Goal: Task Accomplishment & Management: Complete application form

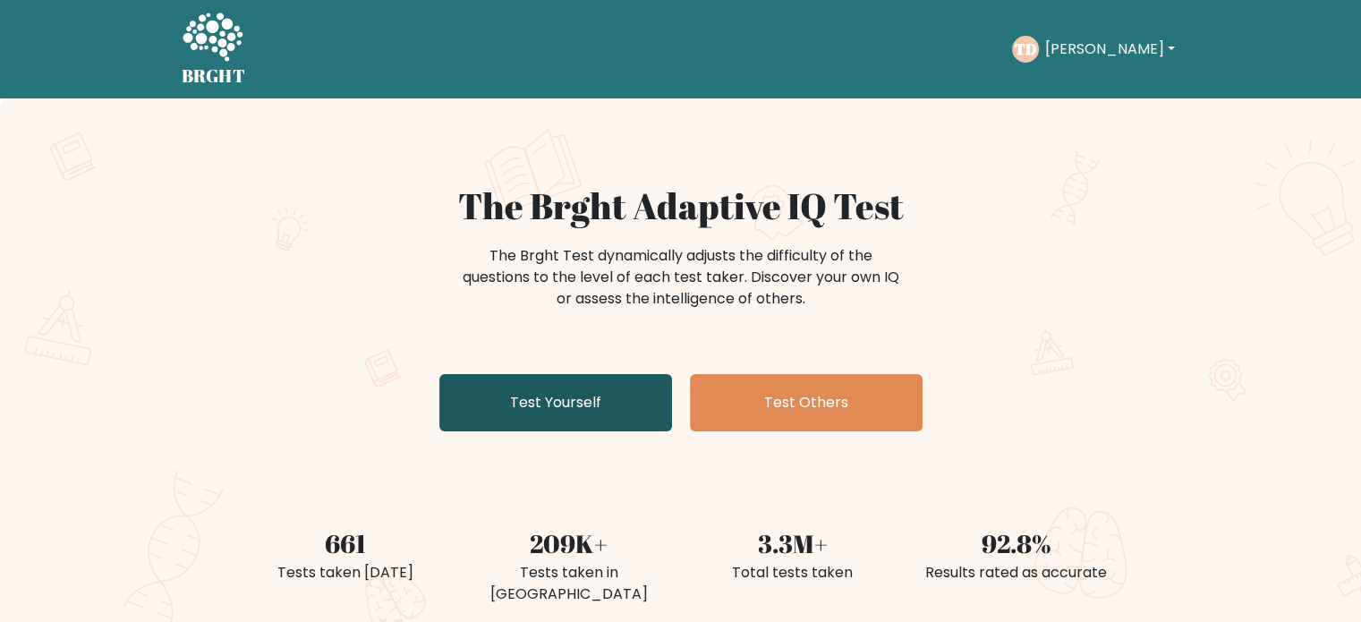
click at [525, 401] on link "Test Yourself" at bounding box center [555, 402] width 233 height 57
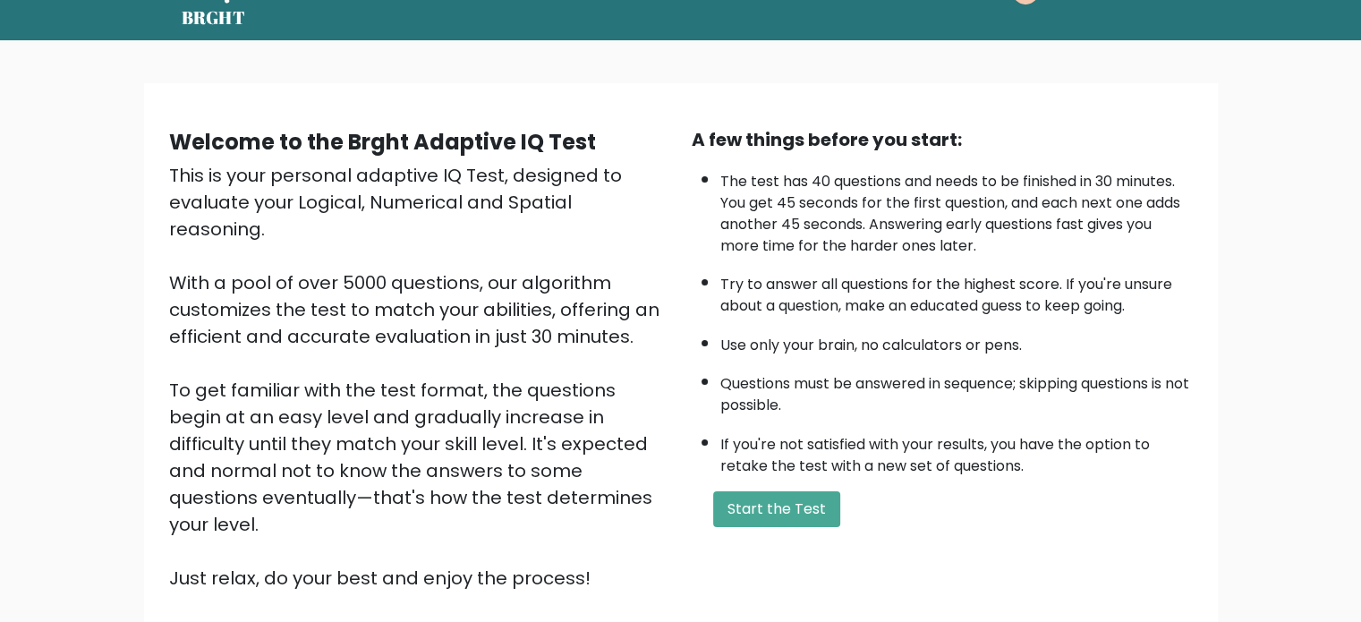
scroll to position [179, 0]
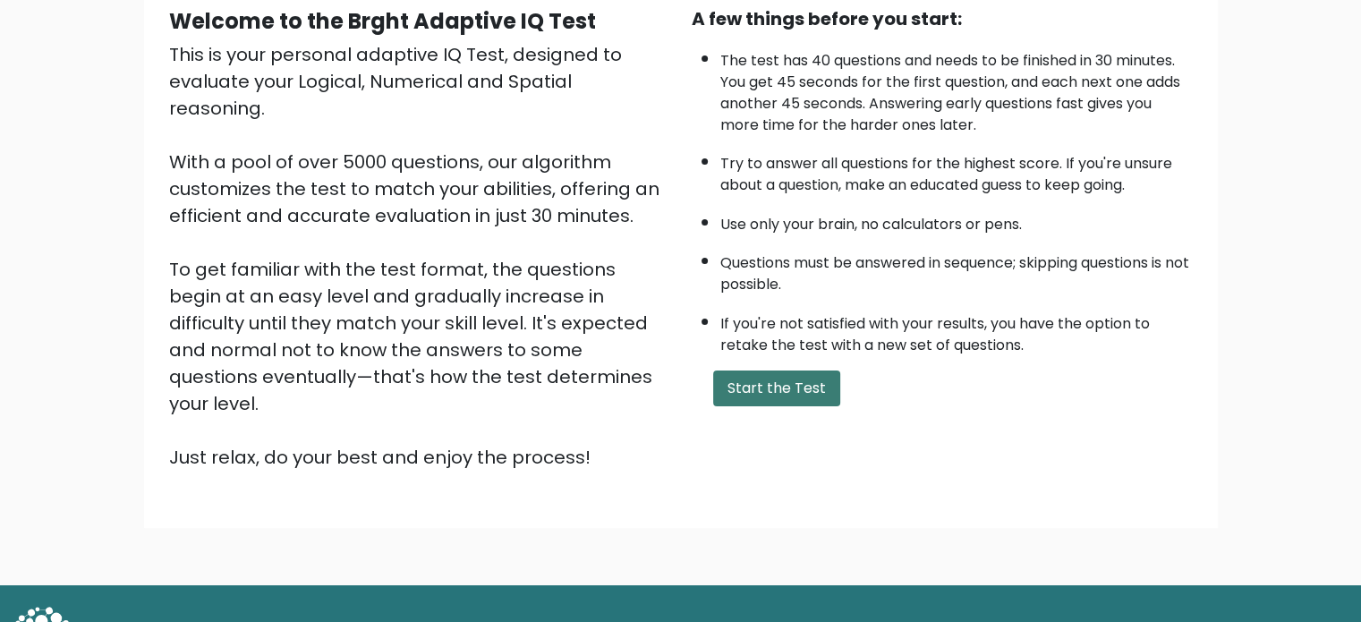
click at [764, 370] on button "Start the Test" at bounding box center [776, 388] width 127 height 36
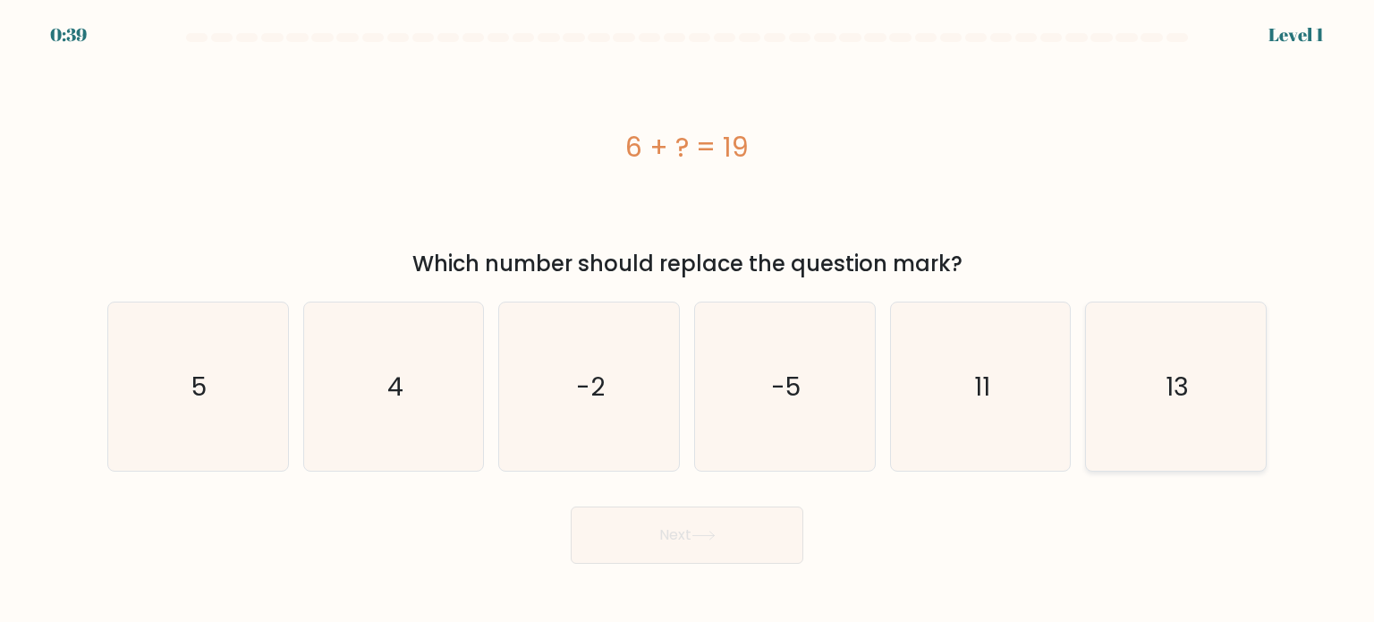
click at [1152, 361] on icon "13" at bounding box center [1176, 386] width 168 height 168
click at [688, 320] on input "f. 13" at bounding box center [687, 315] width 1 height 9
radio input "true"
drag, startPoint x: 816, startPoint y: 539, endPoint x: 782, endPoint y: 542, distance: 34.1
click at [782, 542] on div "Next" at bounding box center [687, 528] width 1181 height 71
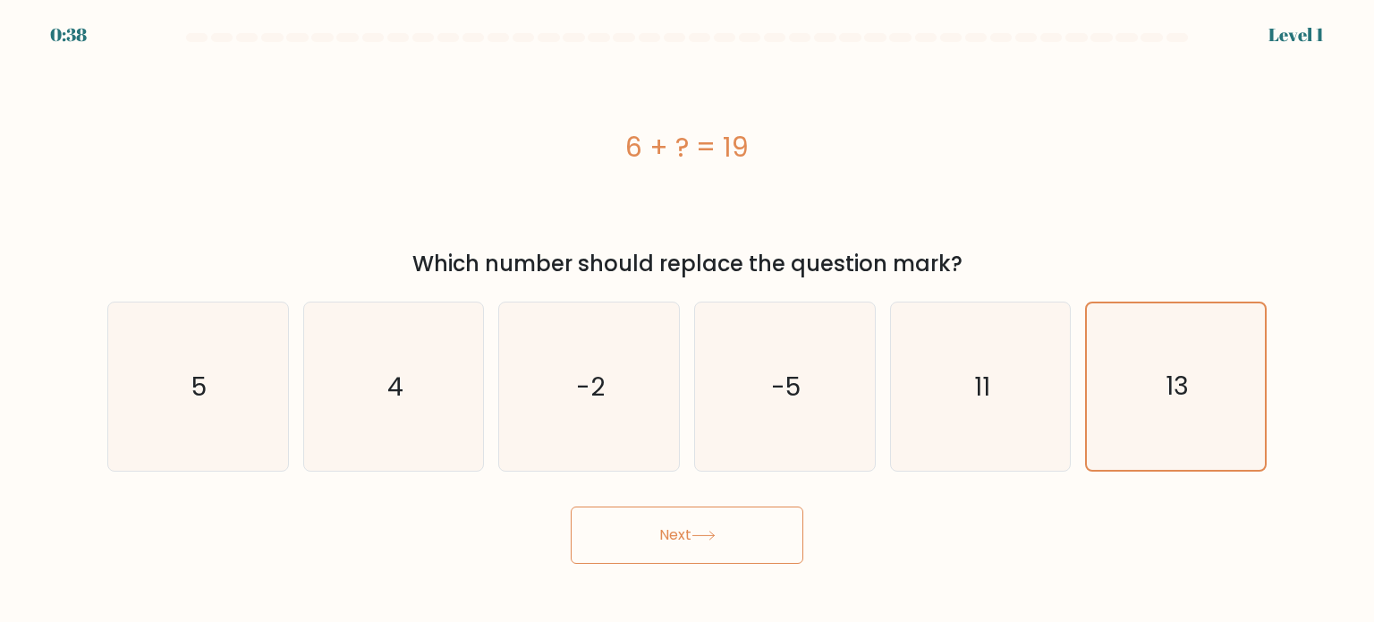
click at [780, 543] on button "Next" at bounding box center [687, 534] width 233 height 57
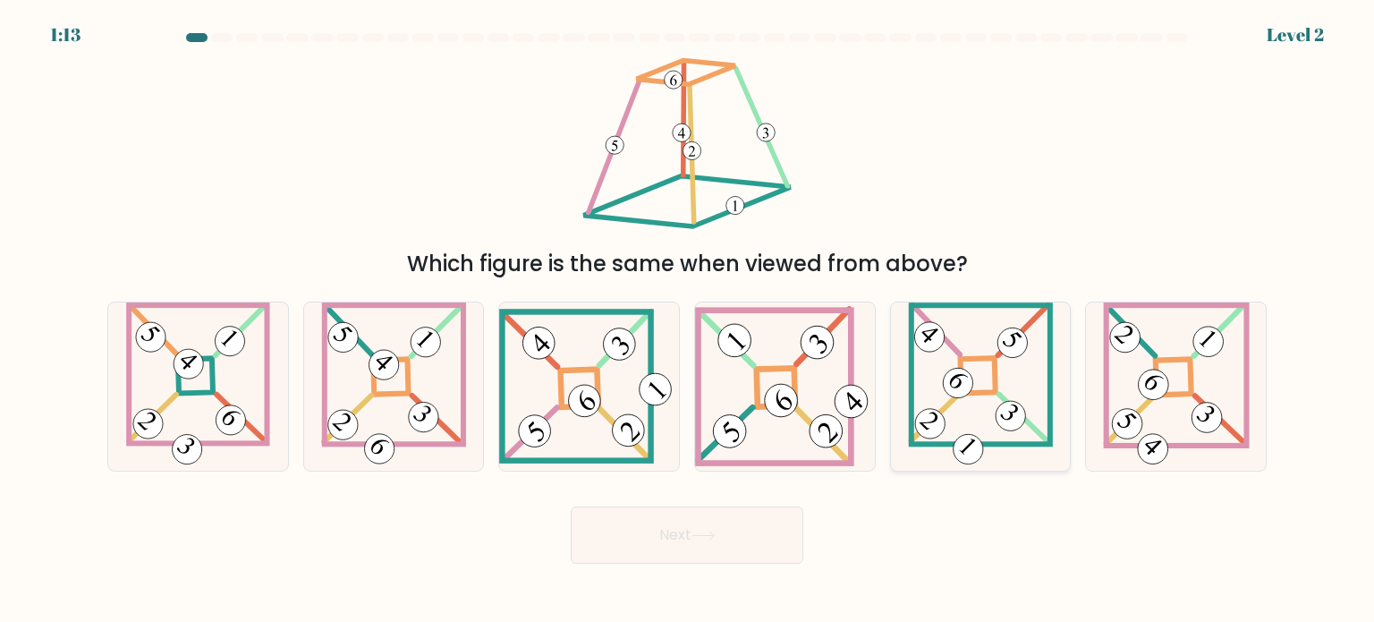
click at [966, 373] on 871 at bounding box center [958, 382] width 42 height 42
click at [688, 320] on input "e." at bounding box center [687, 315] width 1 height 9
radio input "true"
click at [766, 529] on button "Next" at bounding box center [687, 534] width 233 height 57
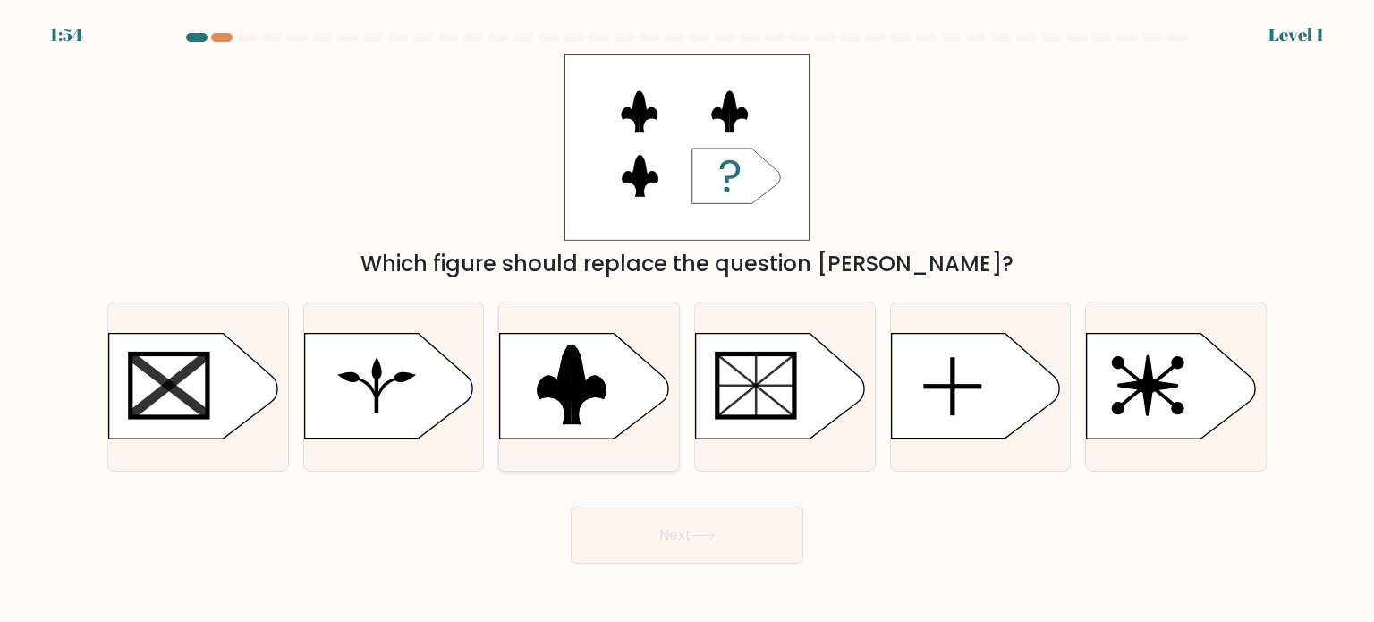
click at [594, 397] on rect at bounding box center [490, 330] width 467 height 355
click at [687, 320] on input "c." at bounding box center [687, 315] width 1 height 9
radio input "true"
click at [701, 539] on icon at bounding box center [704, 536] width 24 height 10
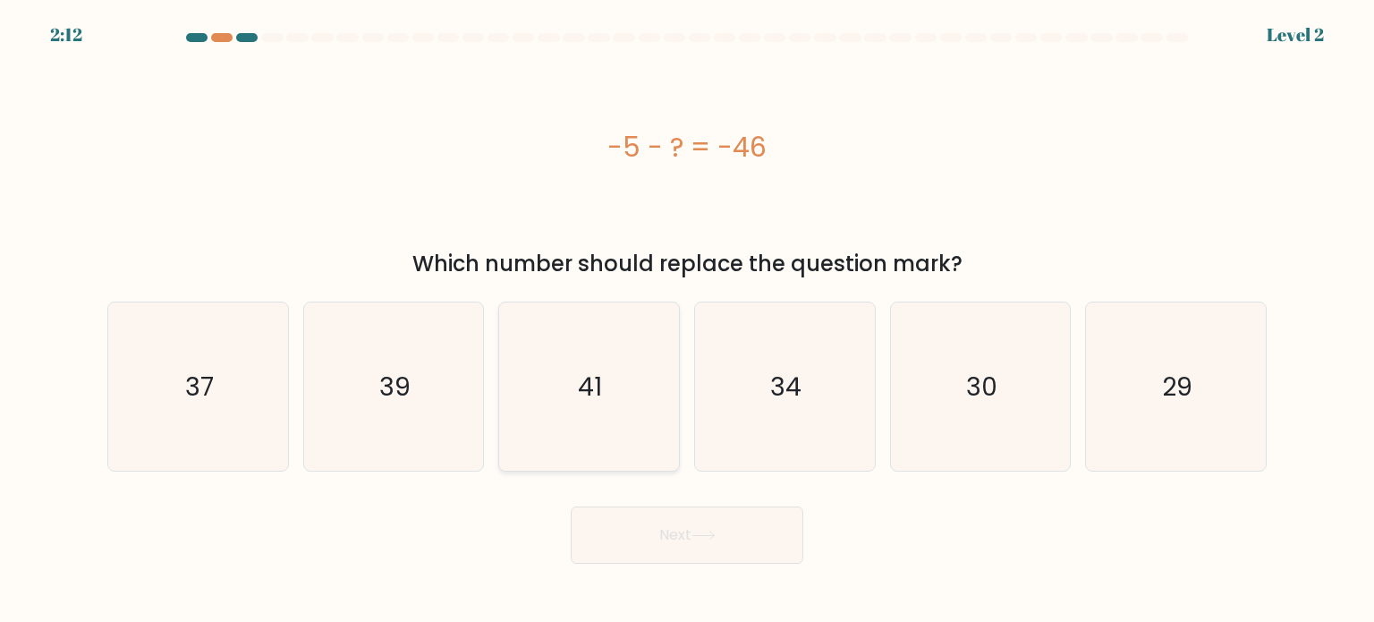
click at [544, 363] on icon "41" at bounding box center [589, 386] width 168 height 168
click at [687, 320] on input "c. 41" at bounding box center [687, 315] width 1 height 9
radio input "true"
click at [692, 550] on button "Next" at bounding box center [687, 534] width 233 height 57
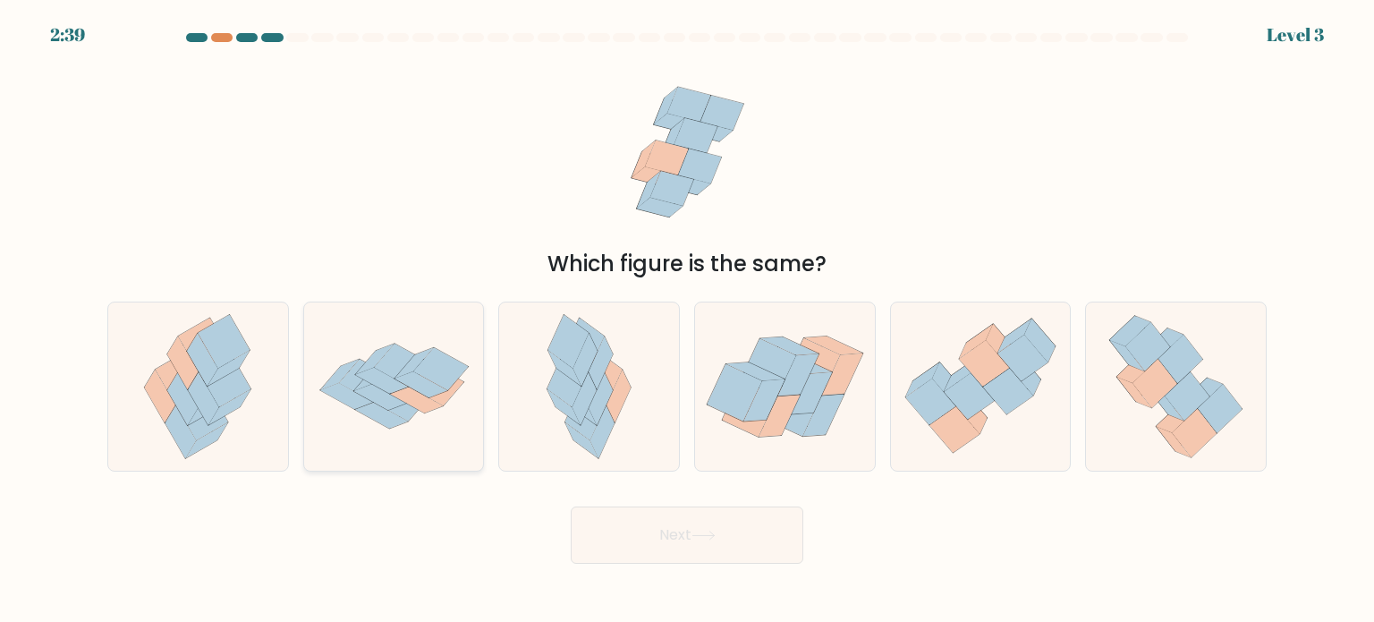
click at [399, 390] on icon at bounding box center [427, 387] width 74 height 50
click at [687, 320] on input "b." at bounding box center [687, 315] width 1 height 9
radio input "true"
click at [755, 531] on button "Next" at bounding box center [687, 534] width 233 height 57
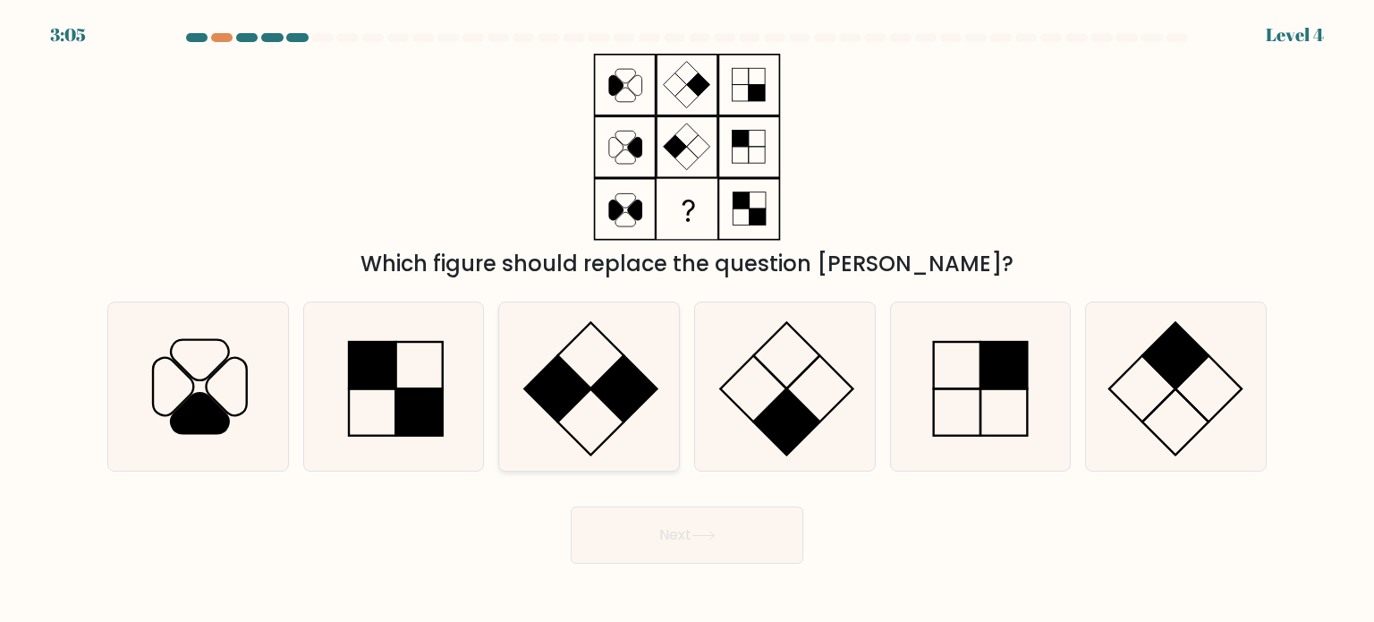
click at [615, 378] on rect at bounding box center [624, 388] width 66 height 66
click at [687, 320] on input "c." at bounding box center [687, 315] width 1 height 9
radio input "true"
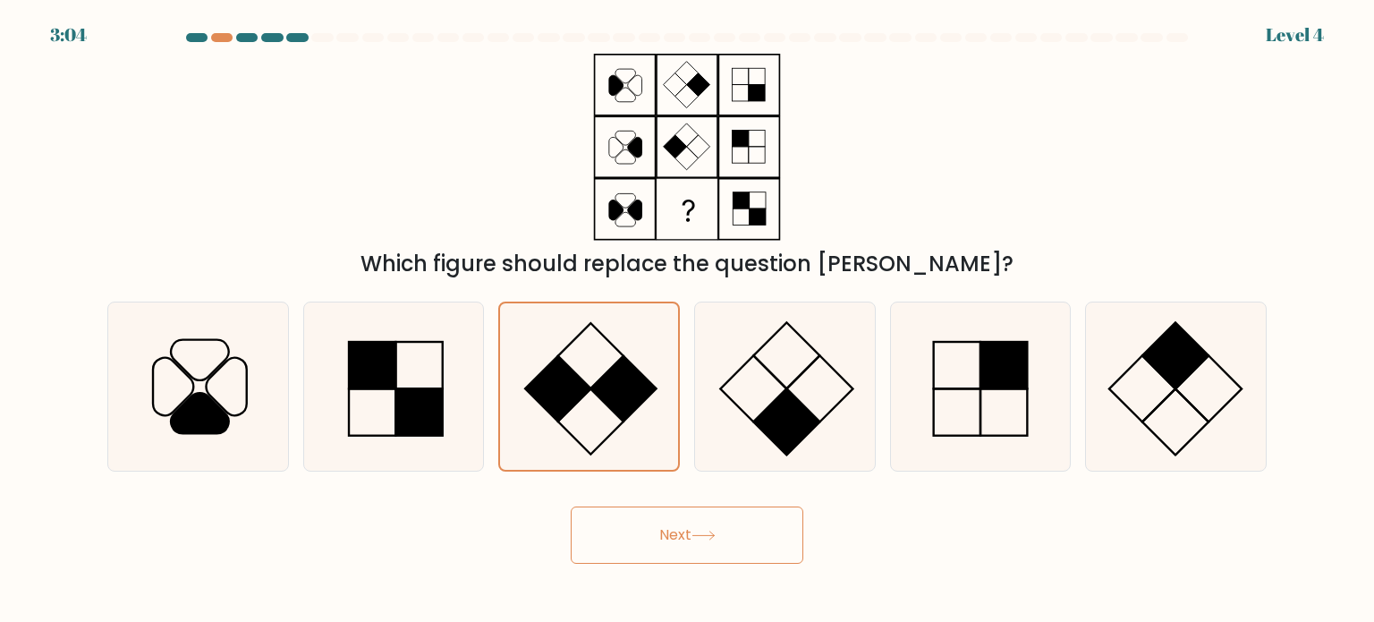
click at [653, 525] on button "Next" at bounding box center [687, 534] width 233 height 57
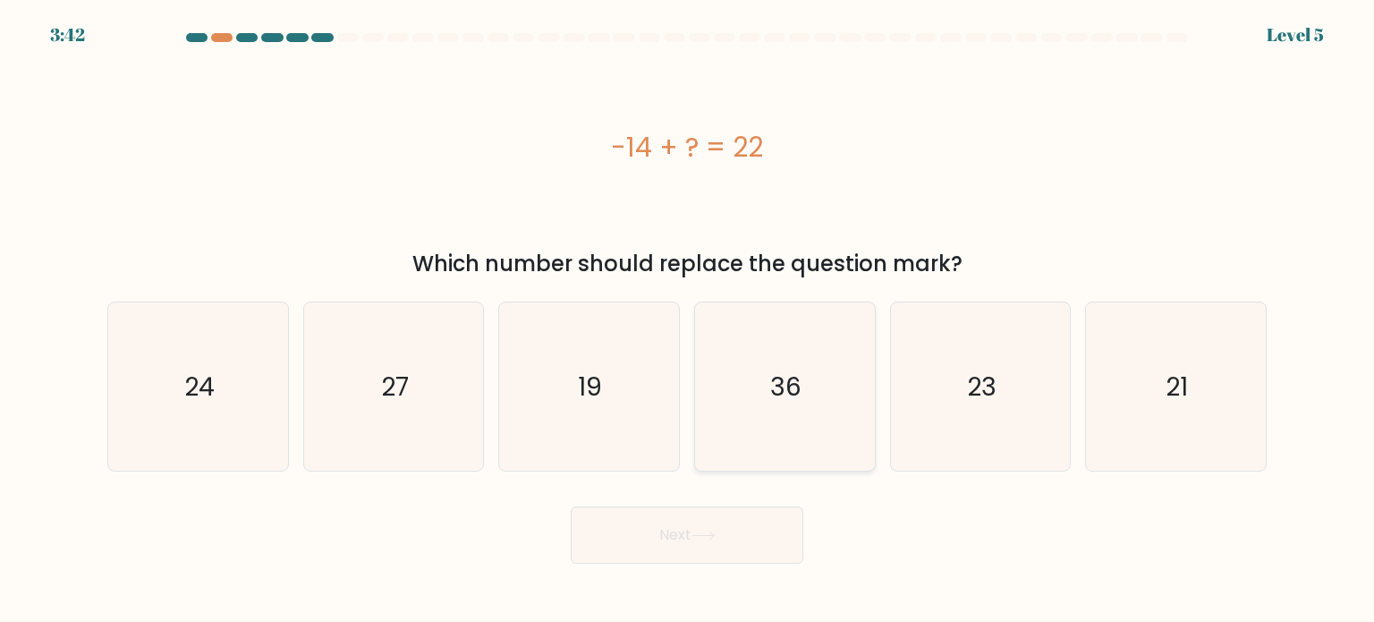
click at [745, 412] on icon "36" at bounding box center [785, 386] width 168 height 168
click at [688, 320] on input "d. 36" at bounding box center [687, 315] width 1 height 9
radio input "true"
click at [710, 531] on icon at bounding box center [704, 536] width 24 height 10
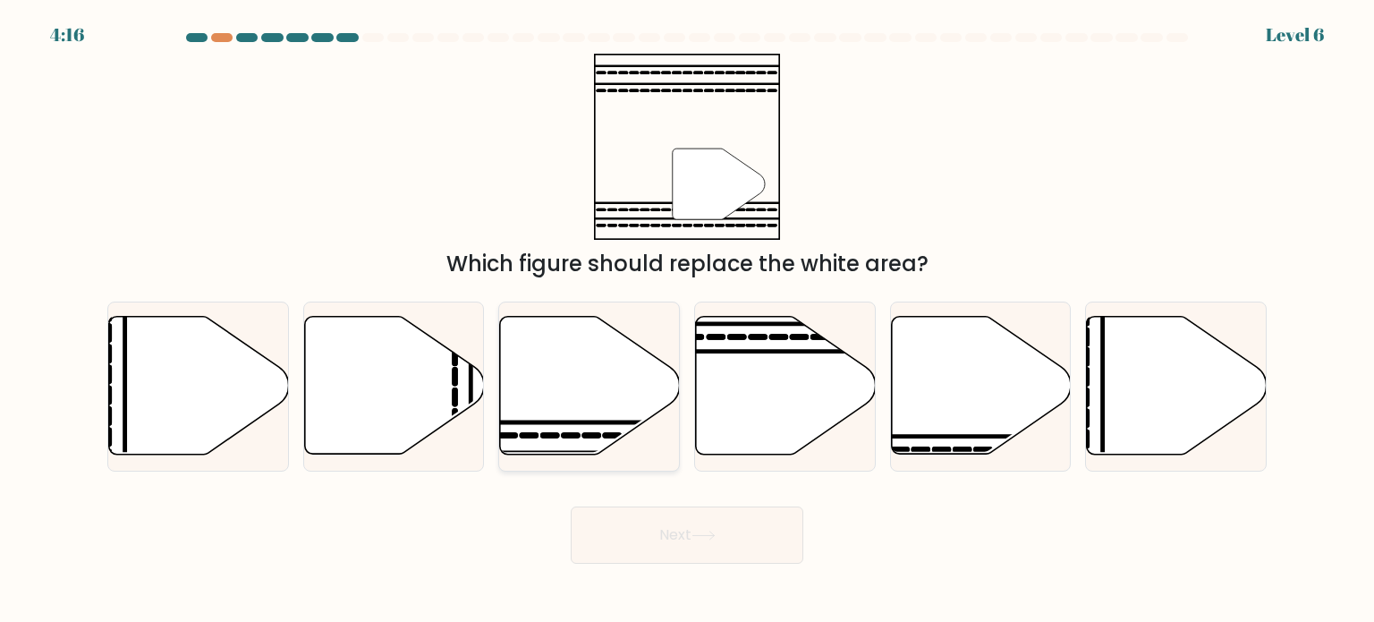
click at [569, 355] on icon at bounding box center [590, 386] width 180 height 138
click at [687, 320] on input "c." at bounding box center [687, 315] width 1 height 9
radio input "true"
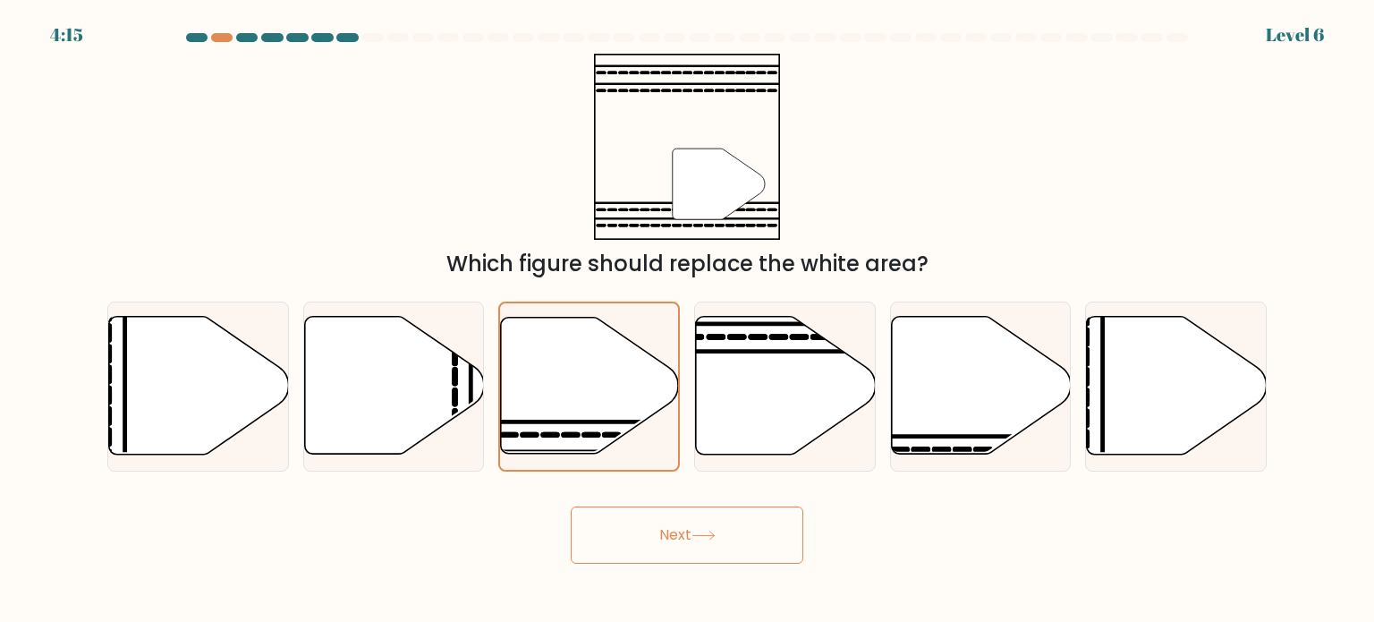
click at [662, 554] on button "Next" at bounding box center [687, 534] width 233 height 57
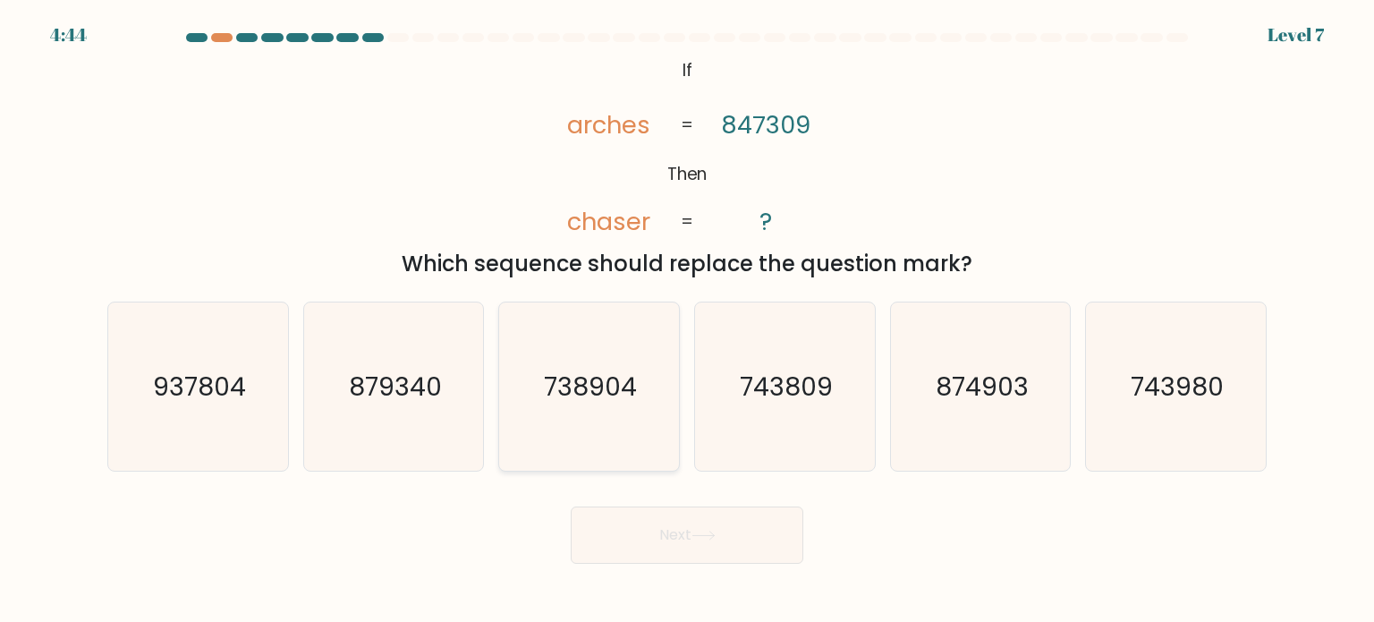
click at [566, 388] on text "738904" at bounding box center [591, 386] width 93 height 36
click at [687, 320] on input "c. 738904" at bounding box center [687, 315] width 1 height 9
radio input "true"
click at [662, 533] on button "Next" at bounding box center [687, 534] width 233 height 57
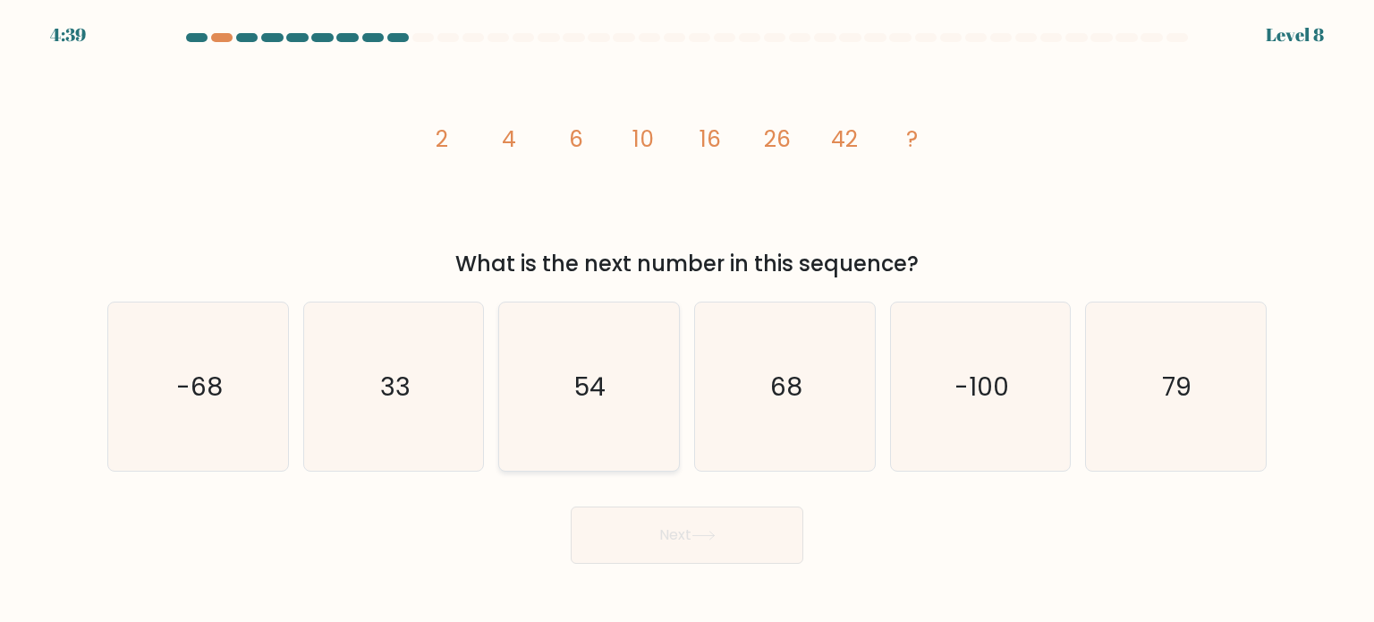
click at [630, 362] on icon "54" at bounding box center [589, 386] width 168 height 168
click at [687, 320] on input "c. 54" at bounding box center [687, 315] width 1 height 9
radio input "true"
click at [723, 548] on button "Next" at bounding box center [687, 534] width 233 height 57
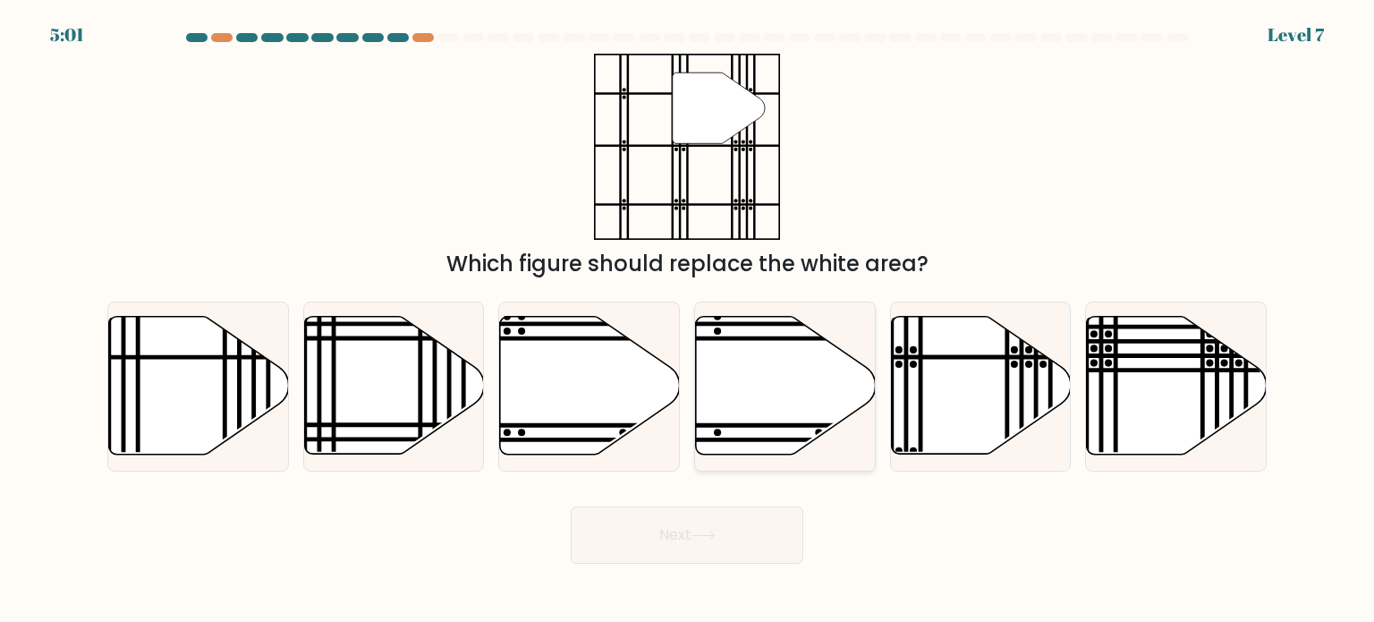
click at [753, 368] on icon at bounding box center [786, 386] width 180 height 138
click at [688, 320] on input "d." at bounding box center [687, 315] width 1 height 9
radio input "true"
click at [912, 365] on circle at bounding box center [913, 364] width 7 height 7
click at [688, 320] on input "e." at bounding box center [687, 315] width 1 height 9
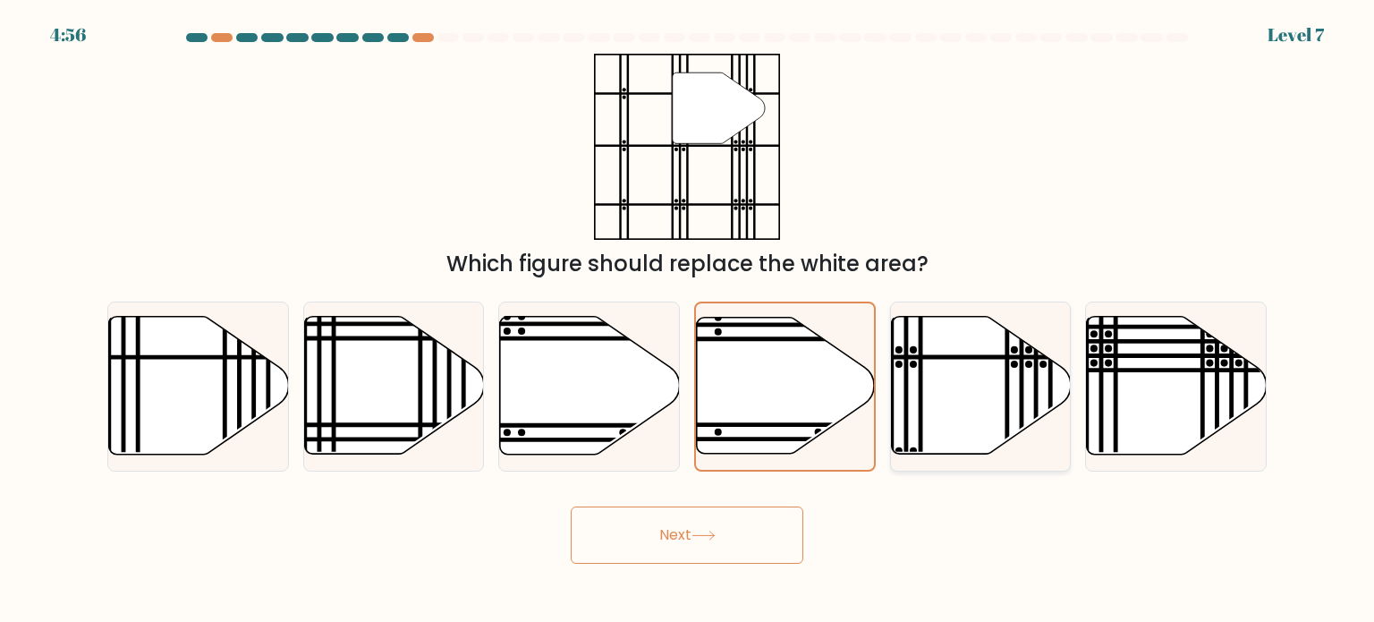
radio input "true"
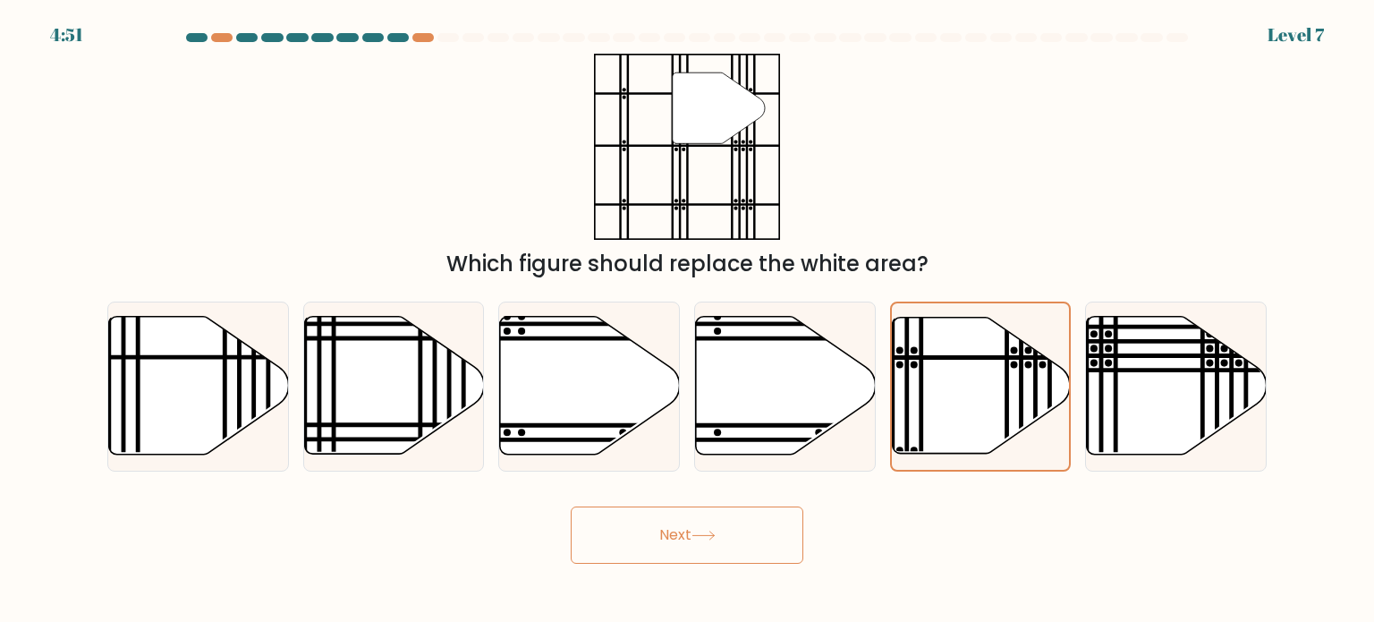
click at [734, 535] on button "Next" at bounding box center [687, 534] width 233 height 57
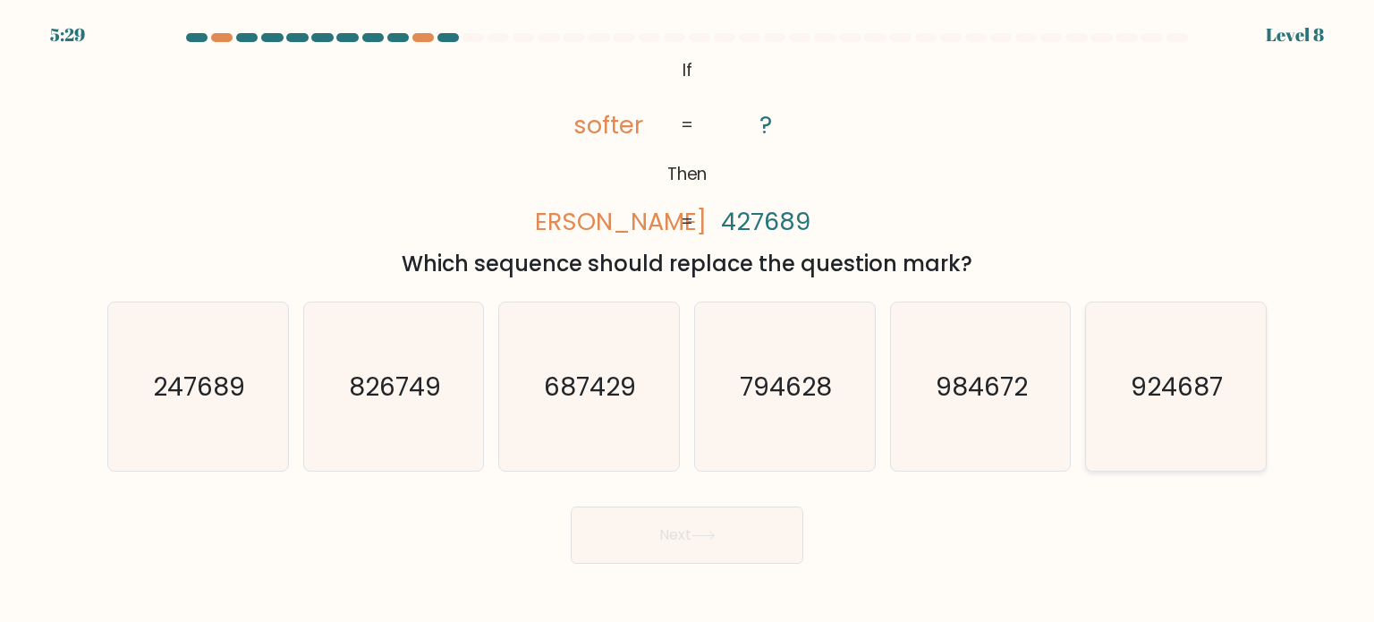
click at [1143, 378] on text "924687" at bounding box center [1178, 386] width 92 height 36
click at [688, 320] on input "f. 924687" at bounding box center [687, 315] width 1 height 9
radio input "true"
click at [757, 544] on button "Next" at bounding box center [687, 534] width 233 height 57
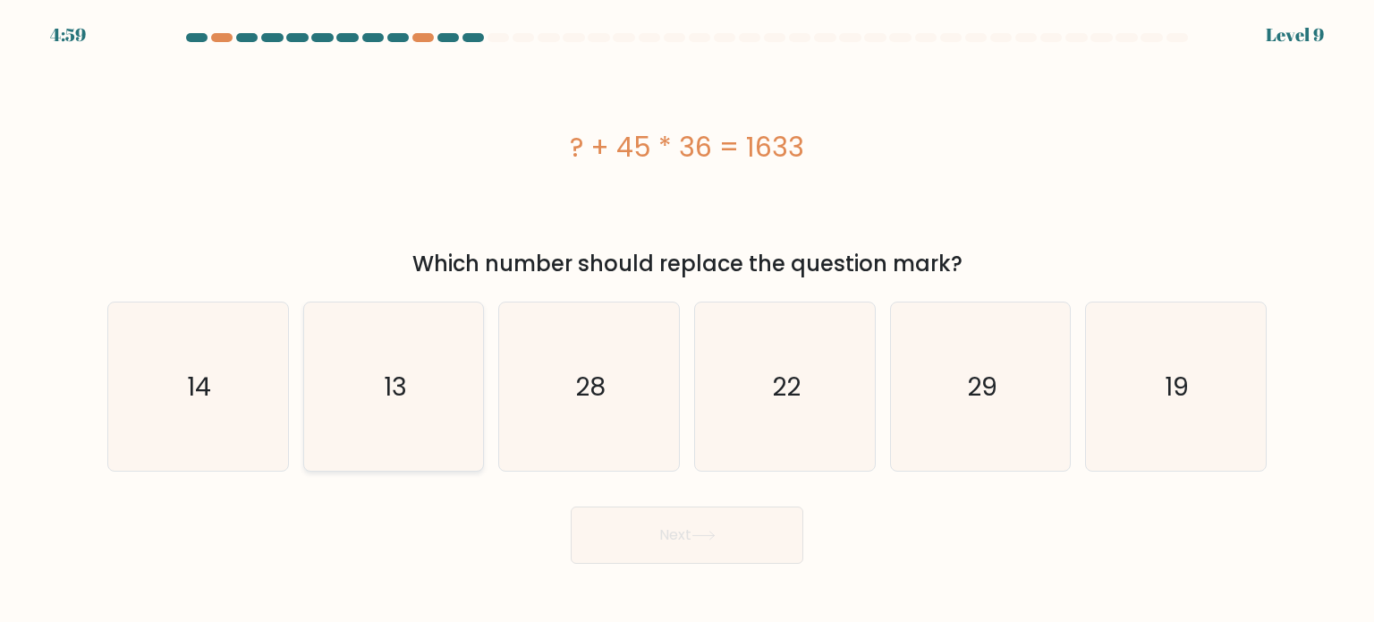
click at [365, 412] on icon "13" at bounding box center [394, 386] width 168 height 168
click at [687, 320] on input "b. 13" at bounding box center [687, 315] width 1 height 9
radio input "true"
click at [662, 529] on button "Next" at bounding box center [687, 534] width 233 height 57
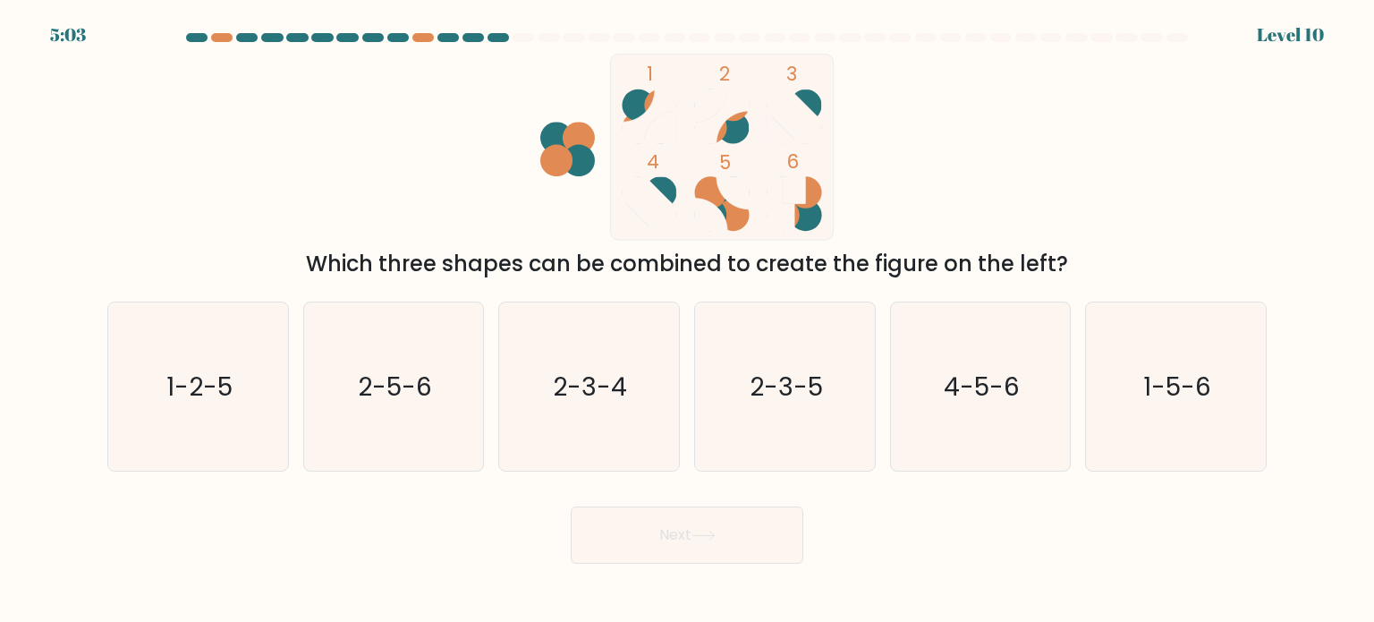
click at [753, 184] on rect at bounding box center [721, 147] width 223 height 186
click at [164, 392] on icon "1-2-5" at bounding box center [198, 386] width 168 height 168
click at [687, 320] on input "a. 1-2-5" at bounding box center [687, 315] width 1 height 9
radio input "true"
click at [701, 533] on icon at bounding box center [704, 536] width 24 height 10
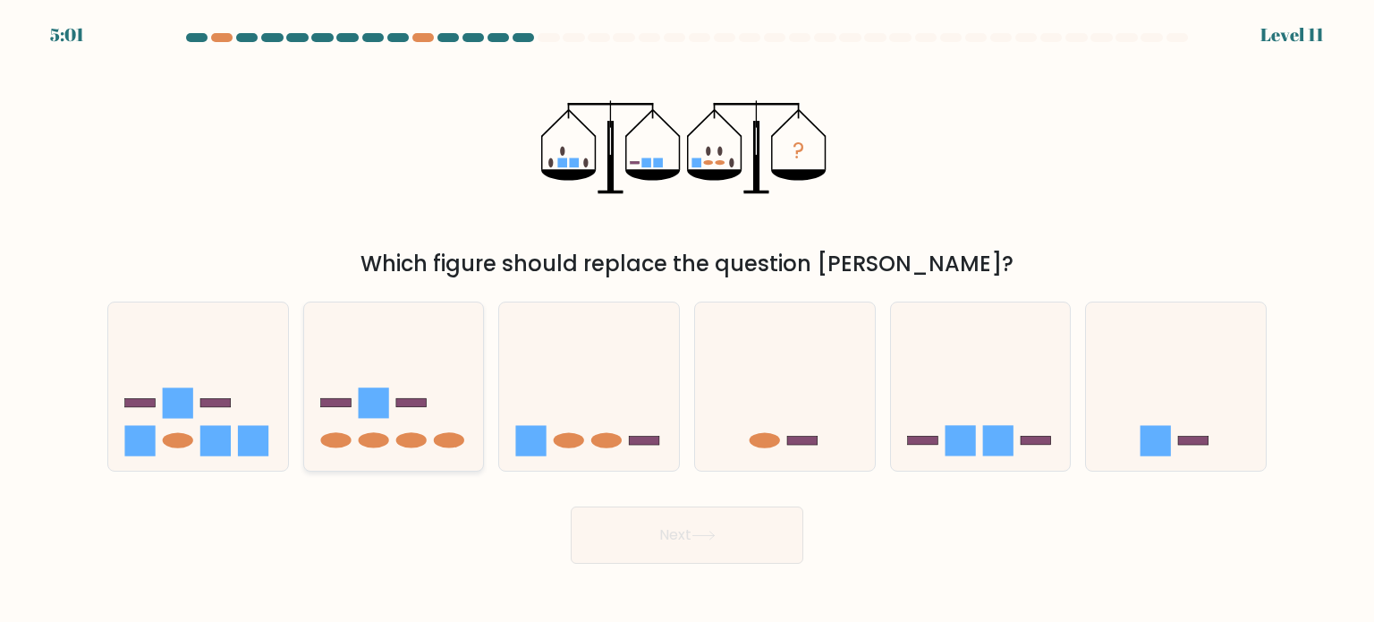
click at [425, 396] on icon at bounding box center [394, 386] width 180 height 149
click at [687, 320] on input "b." at bounding box center [687, 315] width 1 height 9
radio input "true"
click at [595, 361] on icon at bounding box center [589, 386] width 180 height 149
click at [687, 320] on input "c." at bounding box center [687, 315] width 1 height 9
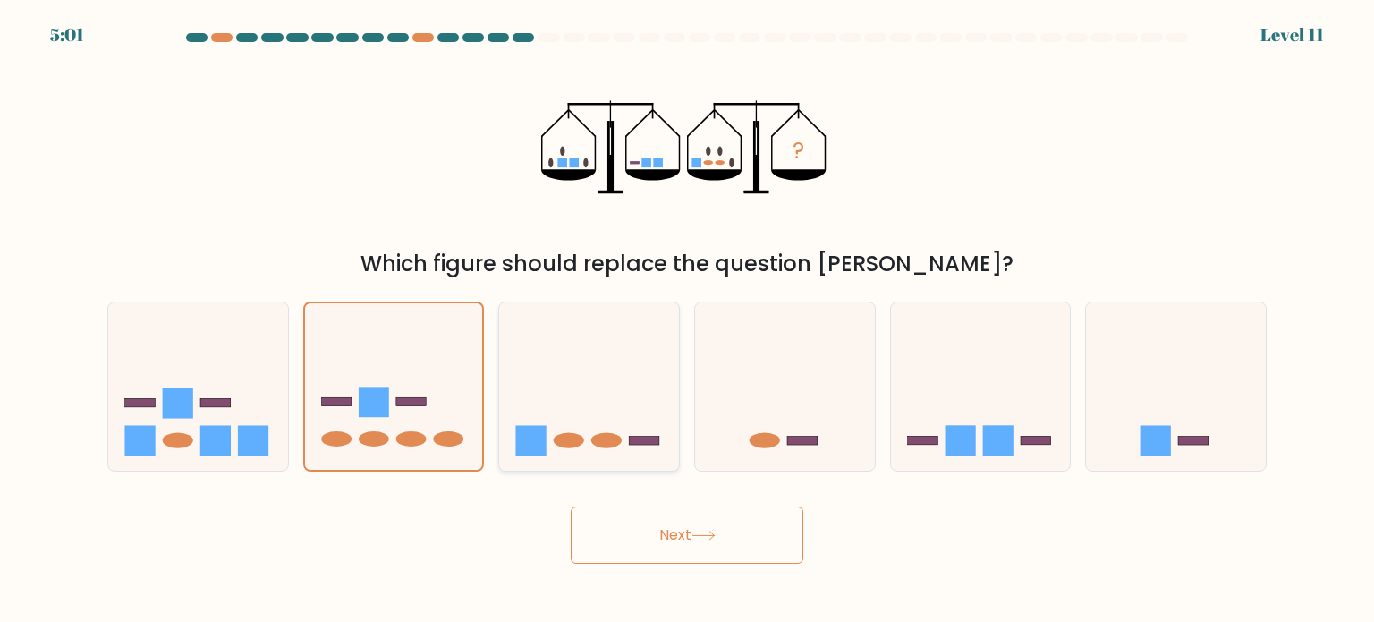
radio input "true"
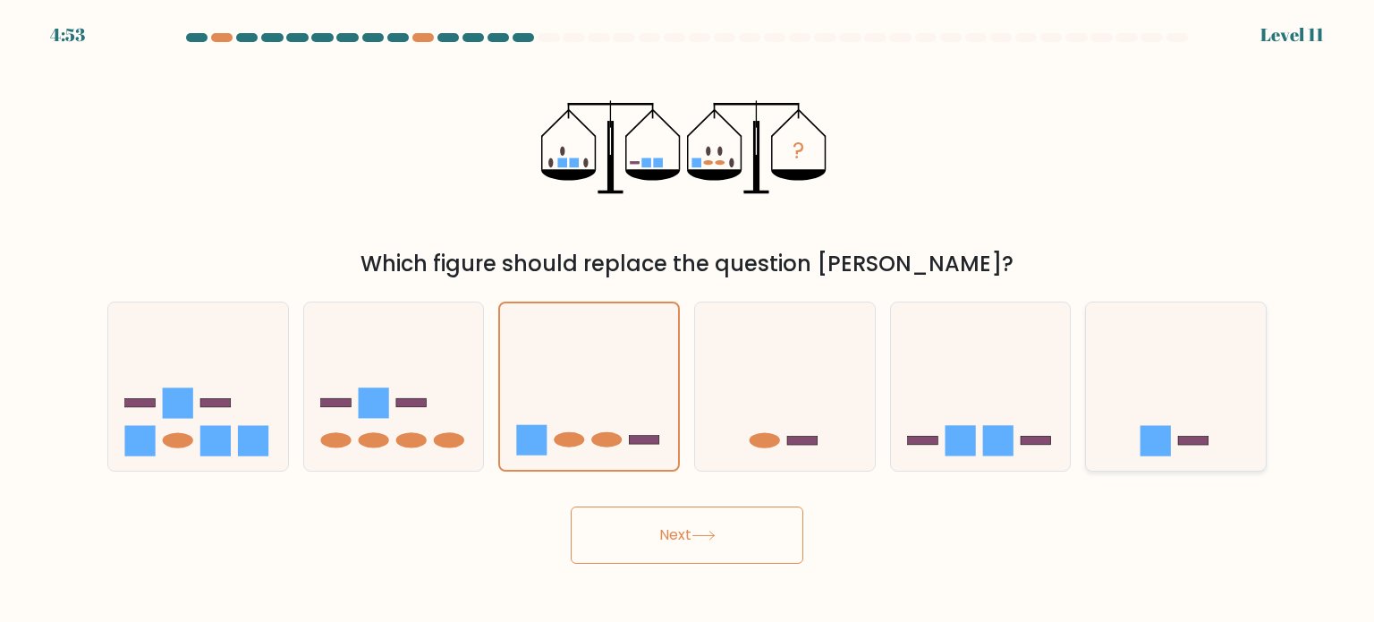
click at [1136, 414] on icon at bounding box center [1176, 386] width 180 height 149
click at [688, 320] on input "f." at bounding box center [687, 315] width 1 height 9
radio input "true"
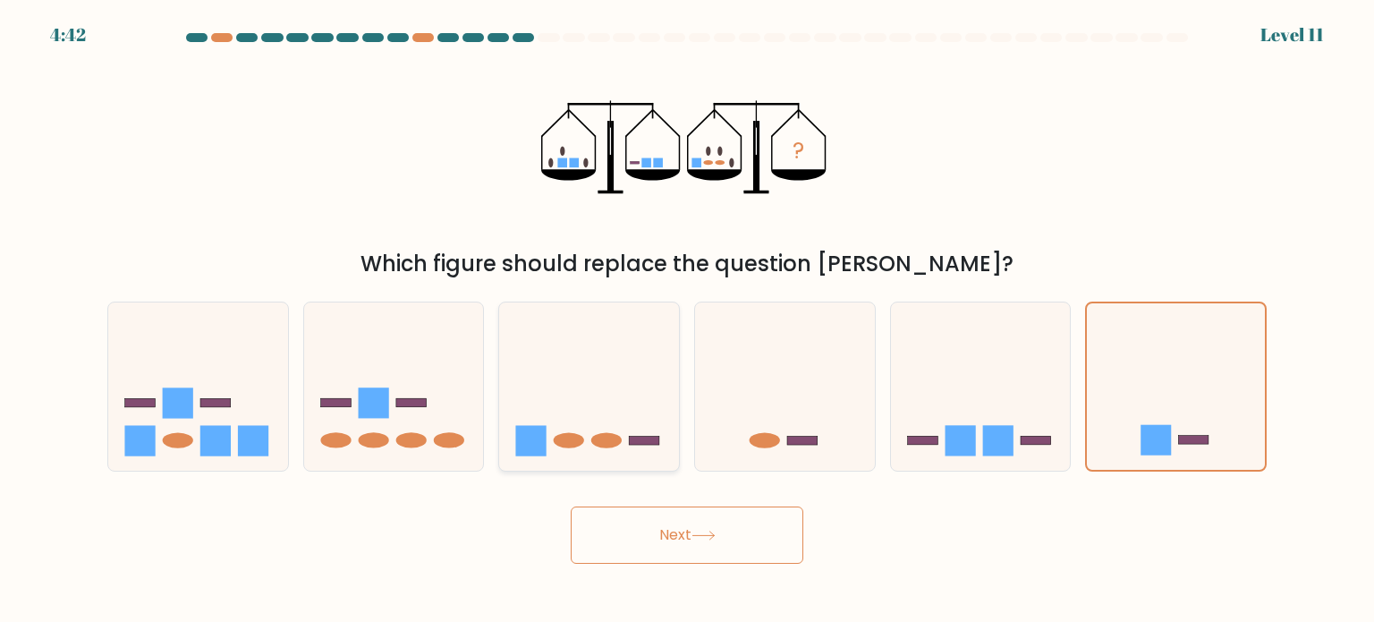
click at [636, 386] on icon at bounding box center [589, 386] width 180 height 149
click at [687, 320] on input "c." at bounding box center [687, 315] width 1 height 9
radio input "true"
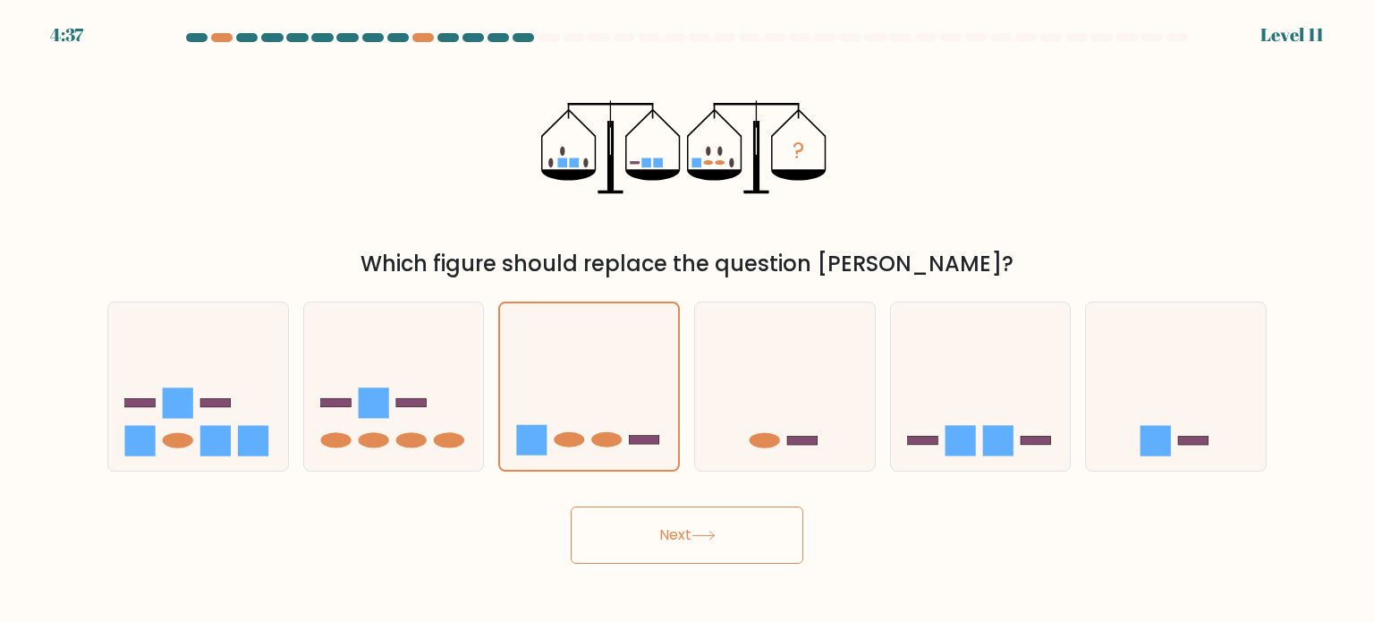
click at [676, 542] on button "Next" at bounding box center [687, 534] width 233 height 57
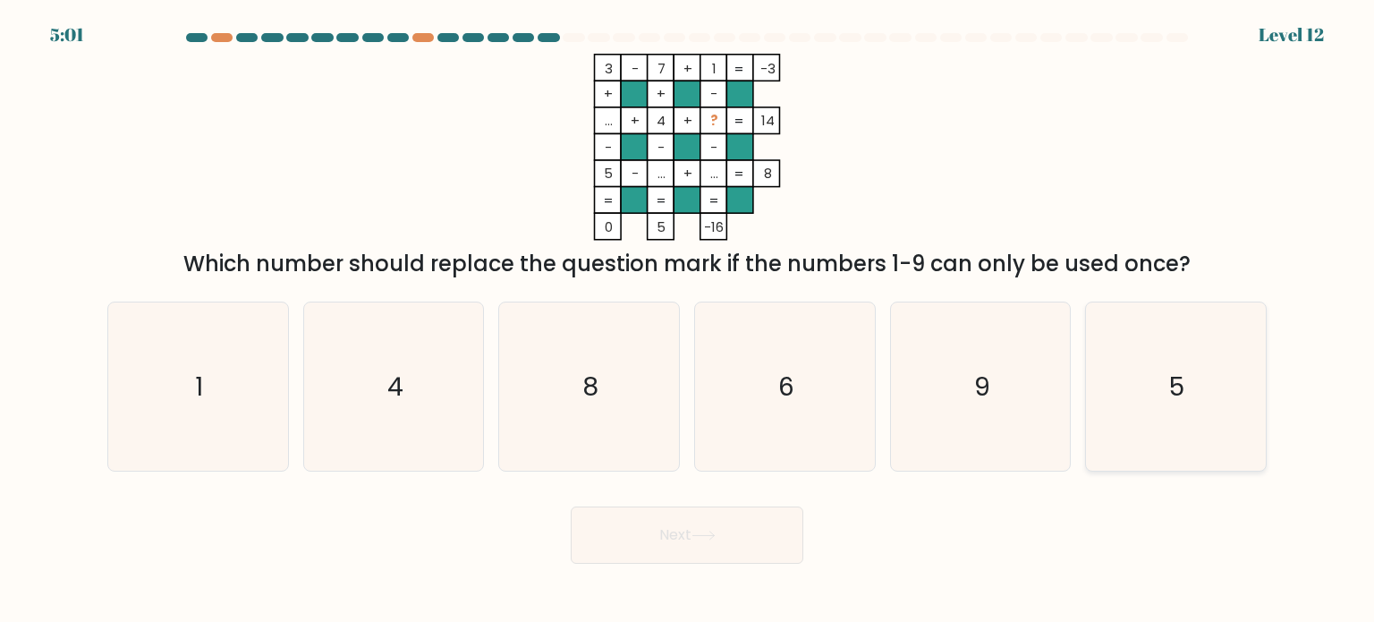
click at [1160, 393] on icon "5" at bounding box center [1176, 386] width 168 height 168
click at [688, 320] on input "f. 5" at bounding box center [687, 315] width 1 height 9
radio input "true"
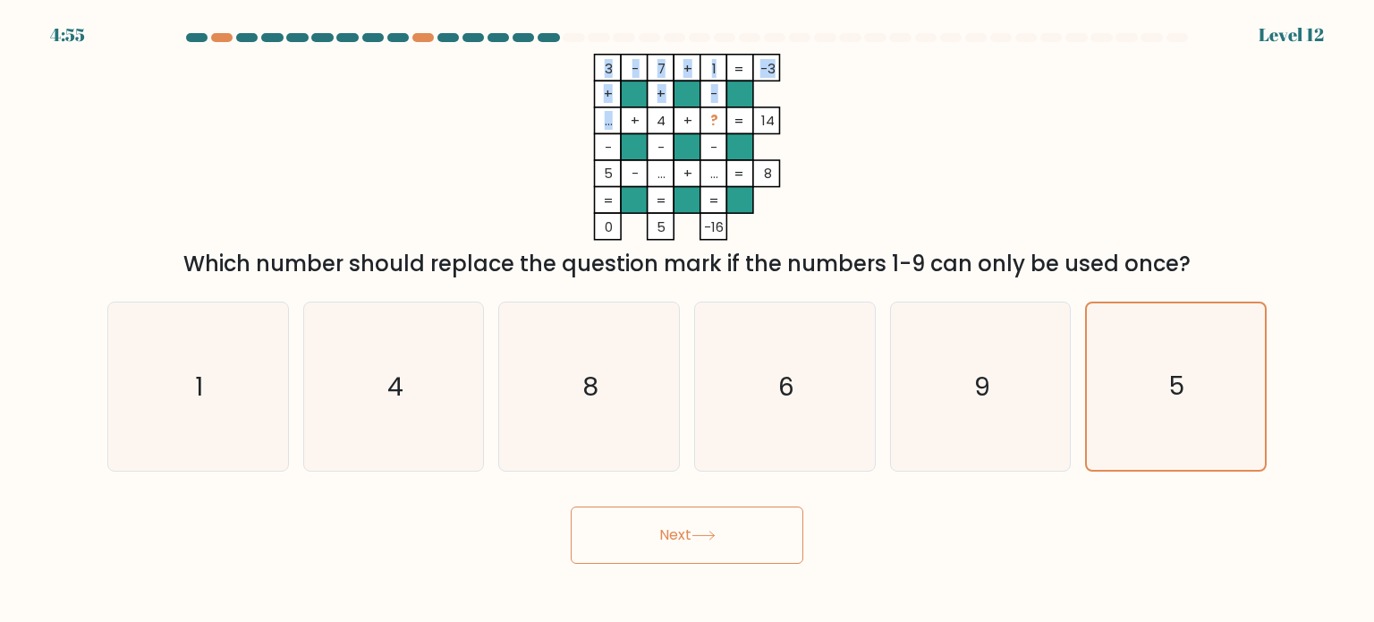
drag, startPoint x: 611, startPoint y: 128, endPoint x: 597, endPoint y: 125, distance: 14.6
click at [597, 125] on icon "3 - 7 + 1 -3 + + - ... + 4 + ? 14 - - - 5 - ... + ... = 8 = = = = 0 5 -16 =" at bounding box center [687, 147] width 537 height 187
click at [600, 123] on rect at bounding box center [608, 120] width 27 height 27
click at [723, 539] on button "Next" at bounding box center [687, 534] width 233 height 57
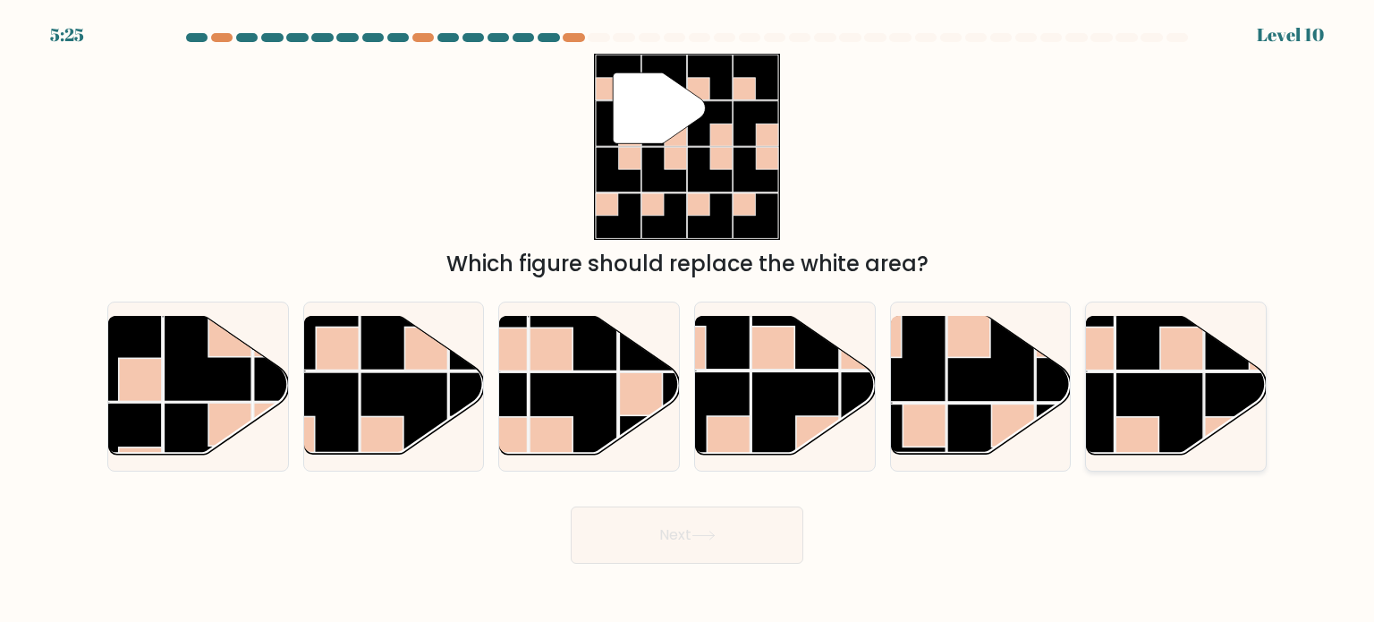
click at [1211, 367] on rect at bounding box center [1249, 327] width 88 height 88
click at [688, 320] on input "f." at bounding box center [687, 315] width 1 height 9
radio input "true"
click at [768, 539] on button "Next" at bounding box center [687, 534] width 233 height 57
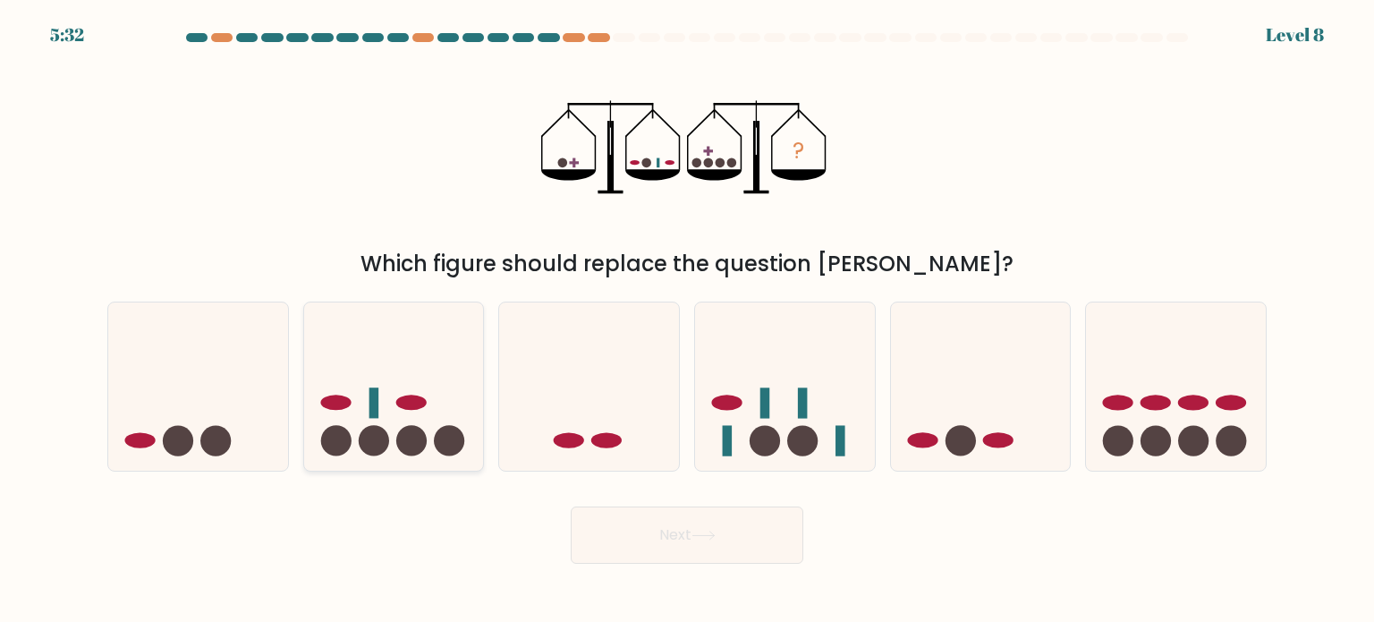
click at [404, 428] on circle at bounding box center [411, 440] width 30 height 30
click at [687, 320] on input "b." at bounding box center [687, 315] width 1 height 9
radio input "true"
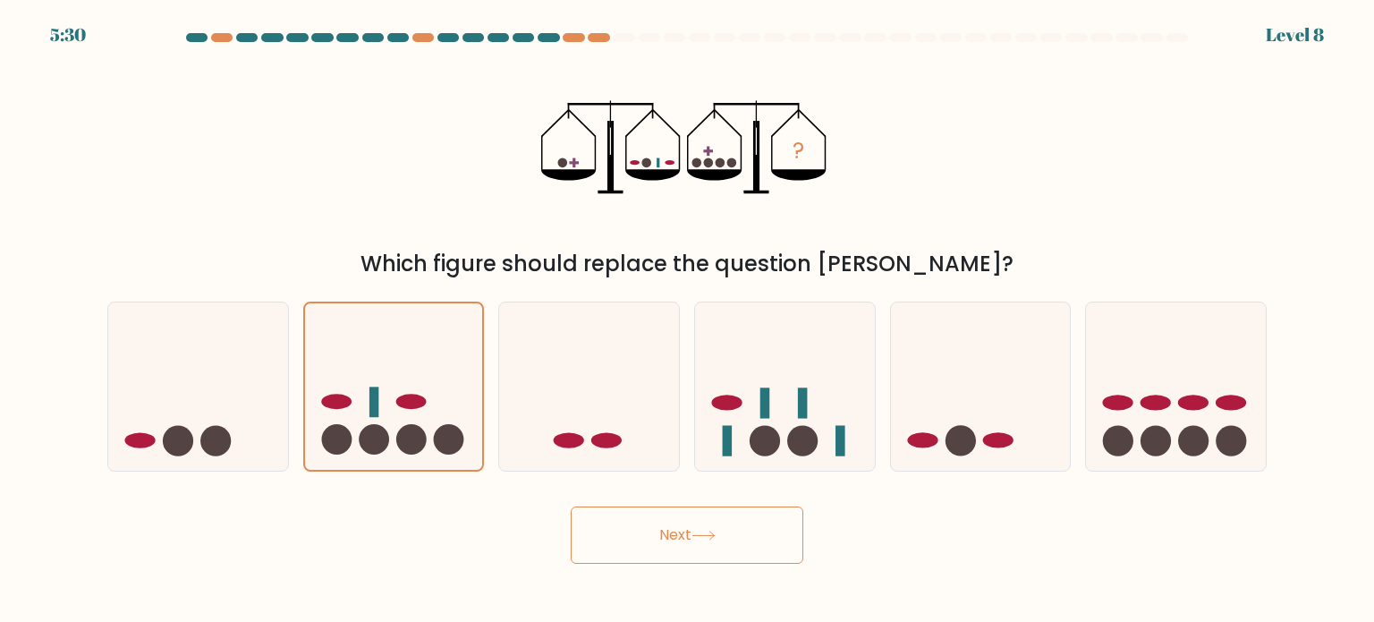
click at [727, 547] on button "Next" at bounding box center [687, 534] width 233 height 57
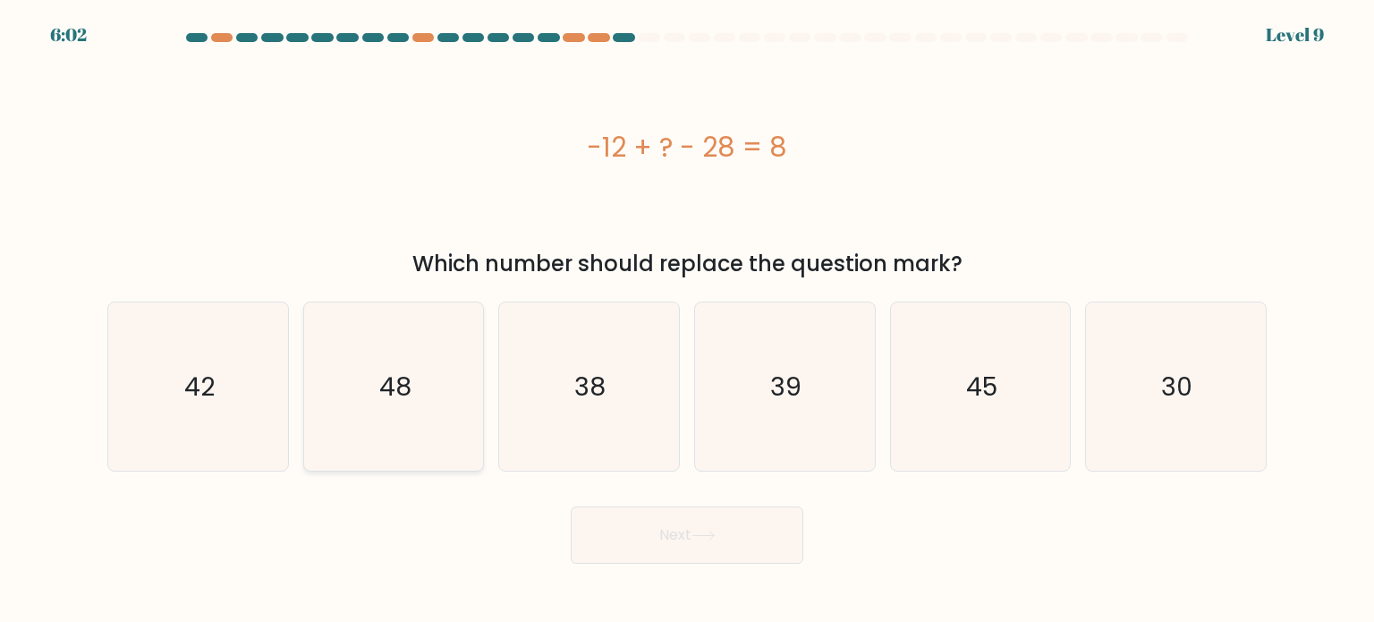
click at [333, 394] on icon "48" at bounding box center [394, 386] width 168 height 168
click at [687, 320] on input "b. 48" at bounding box center [687, 315] width 1 height 9
radio input "true"
click at [601, 522] on button "Next" at bounding box center [687, 534] width 233 height 57
click at [633, 552] on button "Next" at bounding box center [687, 534] width 233 height 57
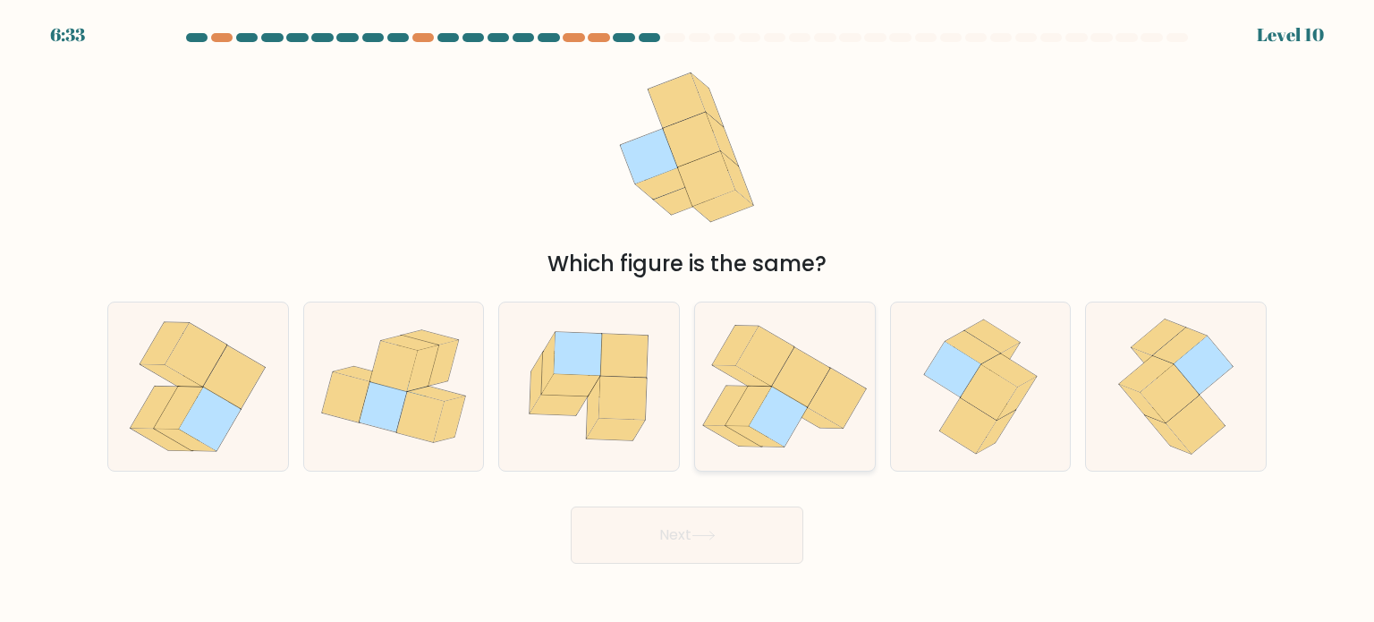
click at [784, 420] on icon at bounding box center [778, 417] width 58 height 60
click at [688, 320] on input "d." at bounding box center [687, 315] width 1 height 9
radio input "true"
click at [713, 557] on button "Next" at bounding box center [687, 534] width 233 height 57
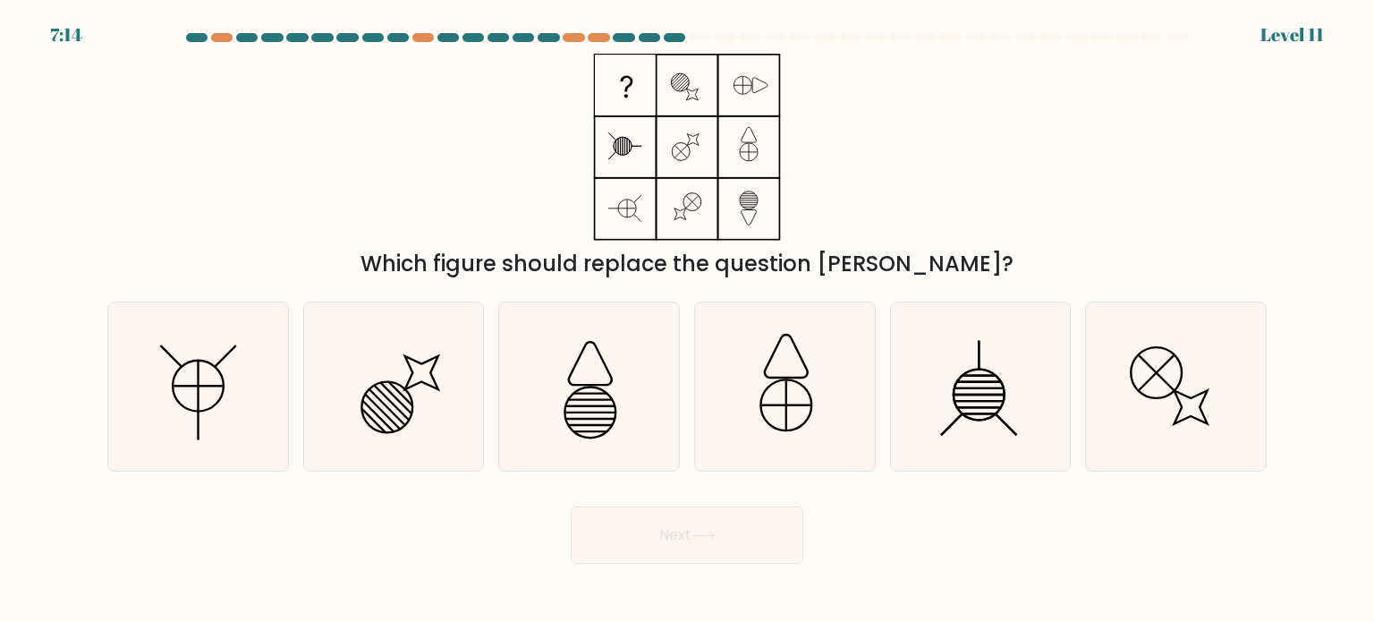
click at [713, 542] on button "Next" at bounding box center [687, 534] width 233 height 57
click at [228, 375] on icon at bounding box center [198, 386] width 168 height 168
click at [687, 320] on input "a." at bounding box center [687, 315] width 1 height 9
radio input "true"
click at [1224, 360] on icon at bounding box center [1176, 386] width 168 height 168
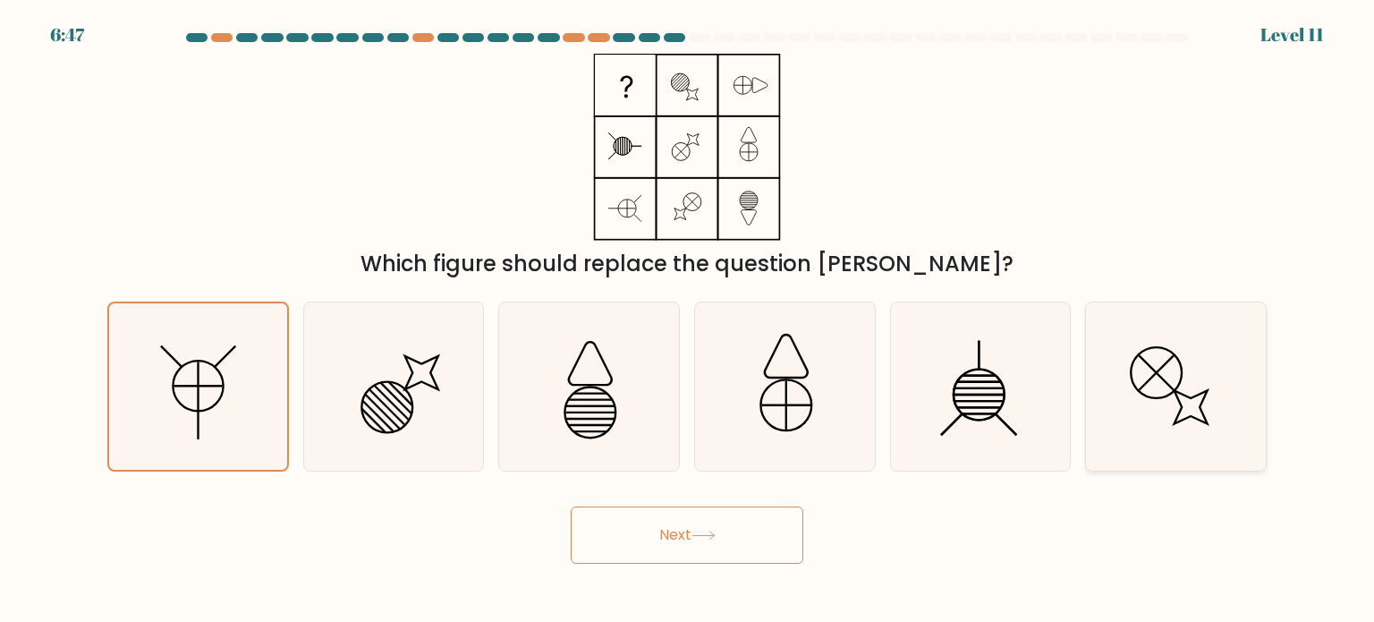
click at [688, 320] on input "f." at bounding box center [687, 315] width 1 height 9
radio input "true"
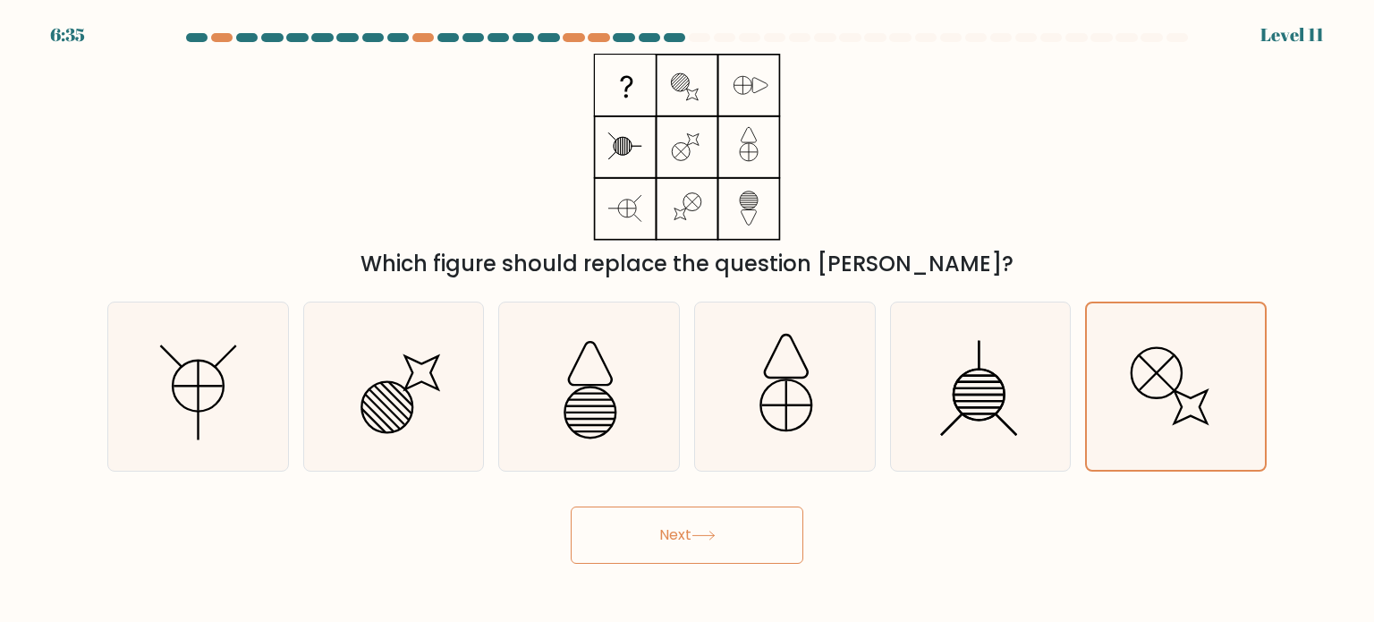
click at [658, 526] on button "Next" at bounding box center [687, 534] width 233 height 57
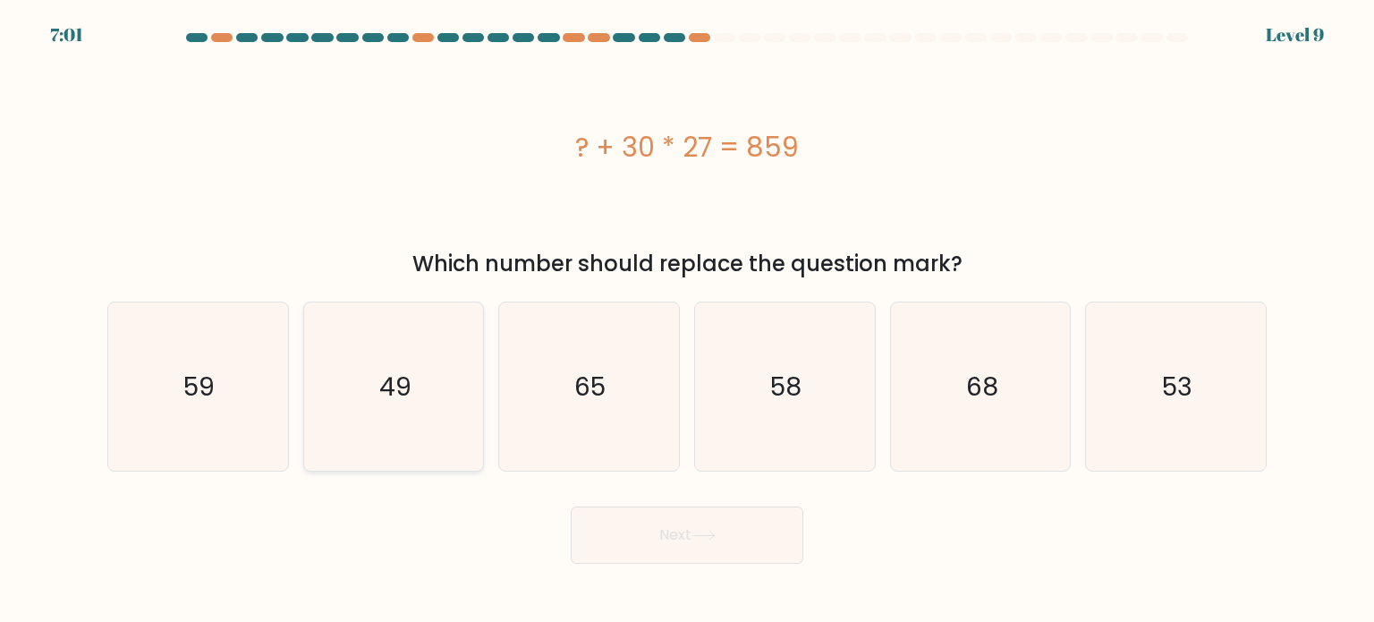
click at [404, 368] on text "49" at bounding box center [395, 386] width 32 height 36
click at [687, 320] on input "b. 49" at bounding box center [687, 315] width 1 height 9
radio input "true"
click at [633, 540] on button "Next" at bounding box center [687, 534] width 233 height 57
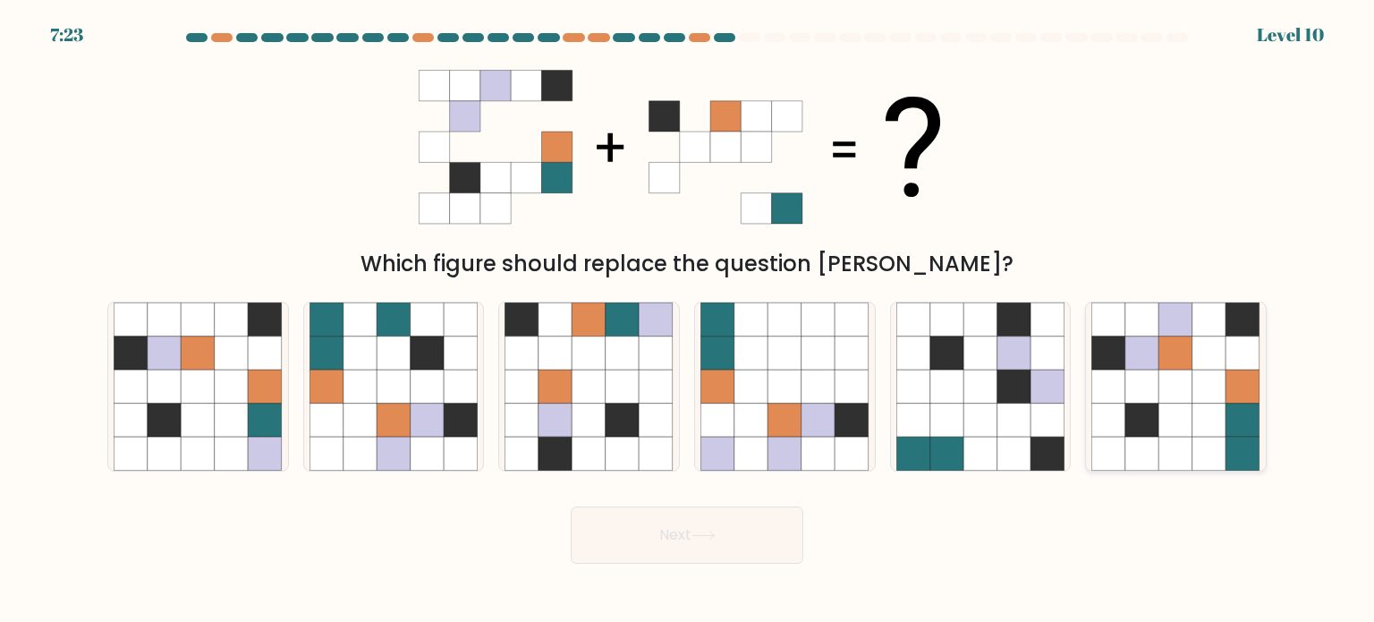
click at [1206, 395] on icon at bounding box center [1210, 387] width 34 height 34
click at [688, 320] on input "f." at bounding box center [687, 315] width 1 height 9
radio input "true"
click at [752, 531] on button "Next" at bounding box center [687, 534] width 233 height 57
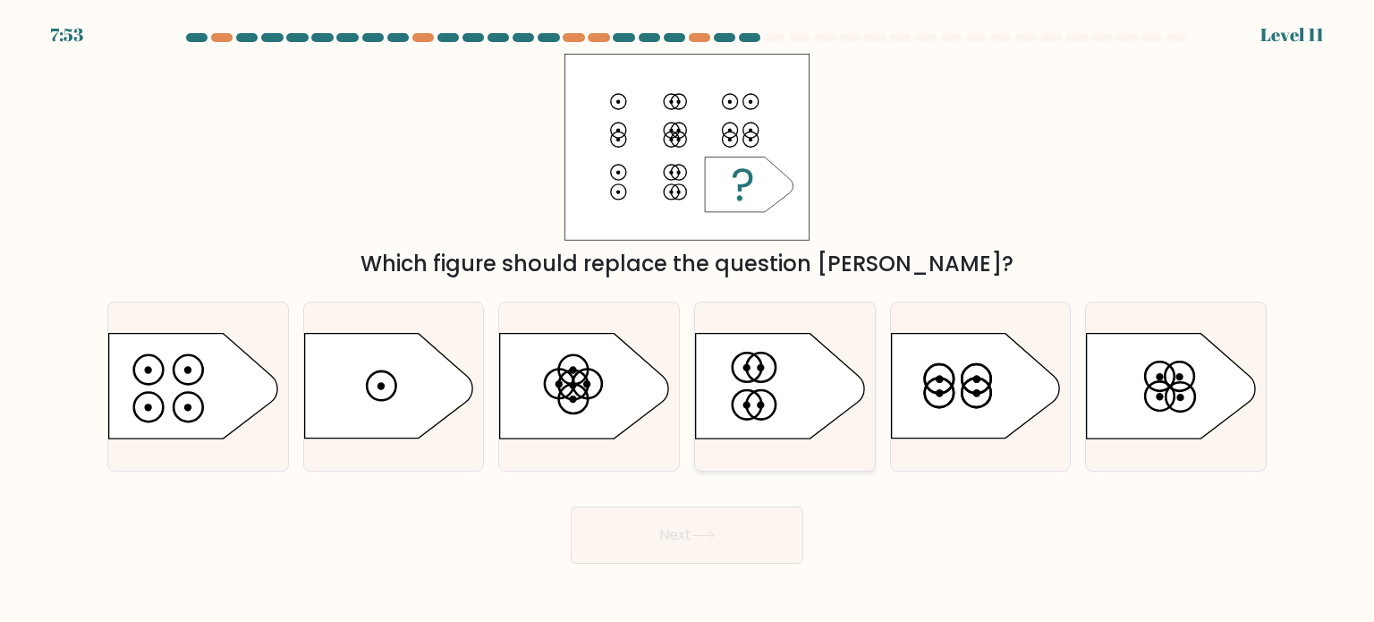
click at [795, 402] on icon at bounding box center [780, 386] width 168 height 105
click at [688, 320] on input "d." at bounding box center [687, 315] width 1 height 9
radio input "true"
click at [754, 543] on button "Next" at bounding box center [687, 534] width 233 height 57
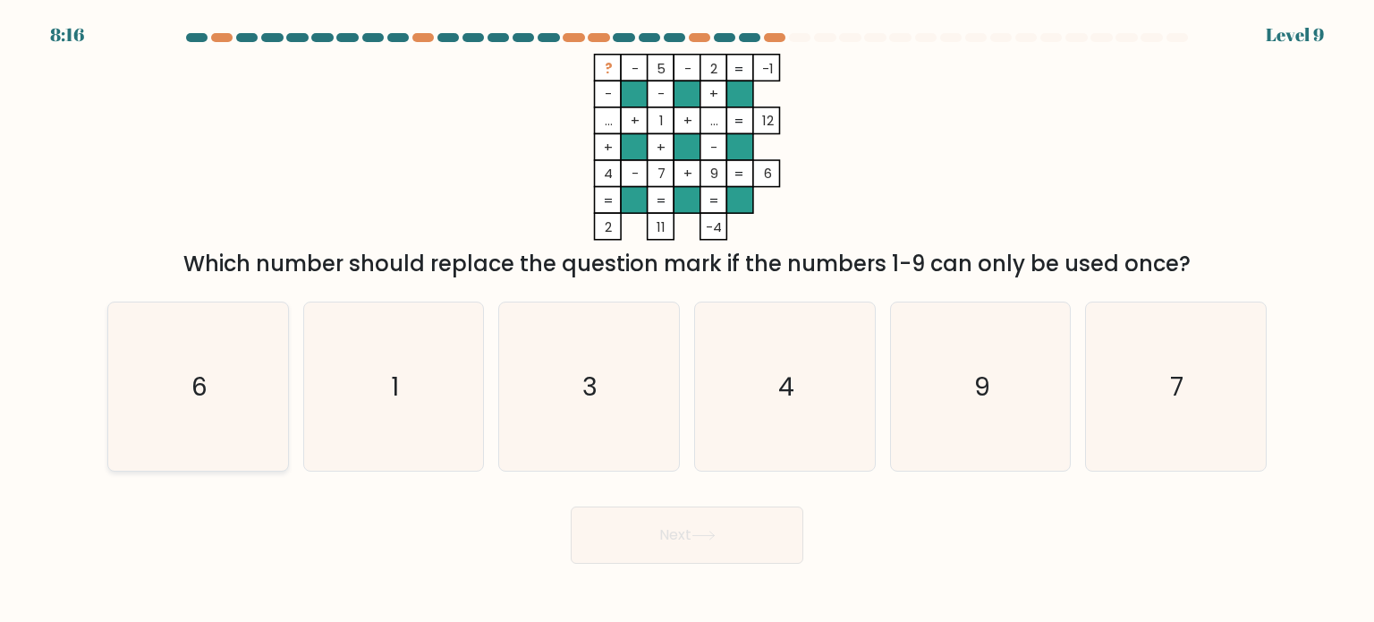
click at [237, 396] on icon "6" at bounding box center [198, 386] width 168 height 168
click at [687, 320] on input "a. 6" at bounding box center [687, 315] width 1 height 9
radio input "true"
click at [653, 536] on button "Next" at bounding box center [687, 534] width 233 height 57
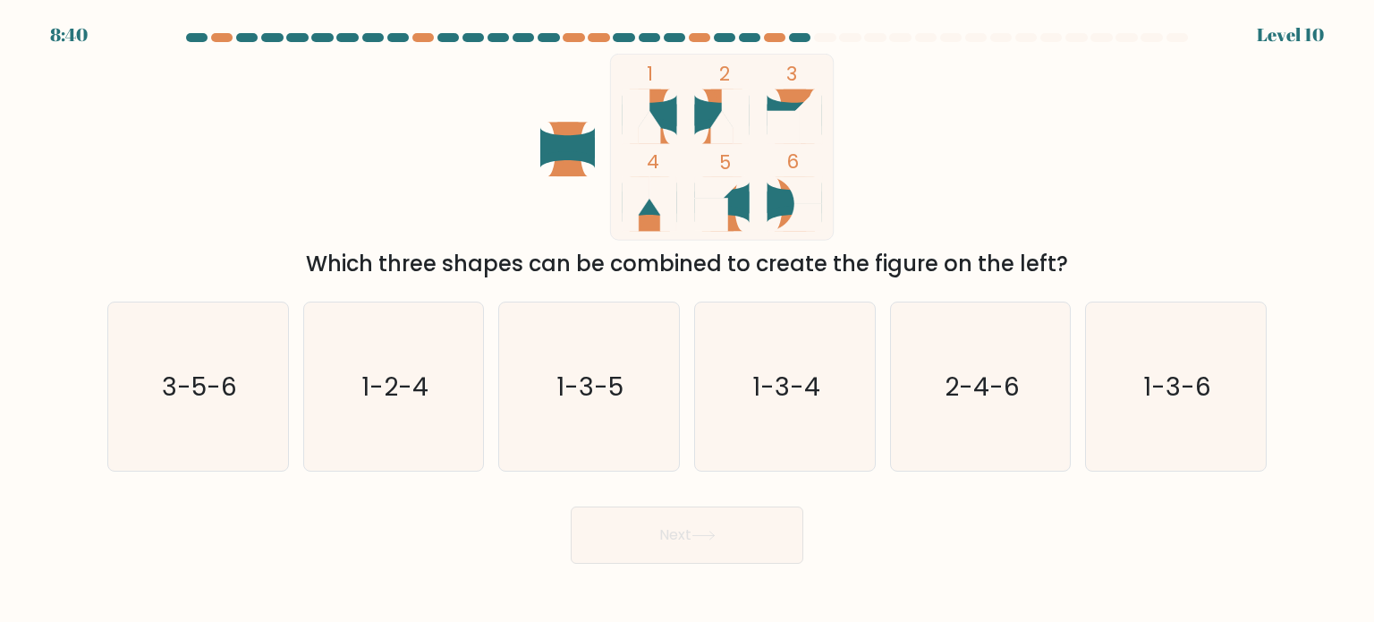
click at [676, 268] on div "Which three shapes can be combined to create the figure on the left?" at bounding box center [687, 264] width 1138 height 32
click at [434, 417] on icon "1-2-4" at bounding box center [394, 386] width 168 height 168
click at [687, 320] on input "b. 1-2-4" at bounding box center [687, 315] width 1 height 9
radio input "true"
click at [654, 527] on button "Next" at bounding box center [687, 534] width 233 height 57
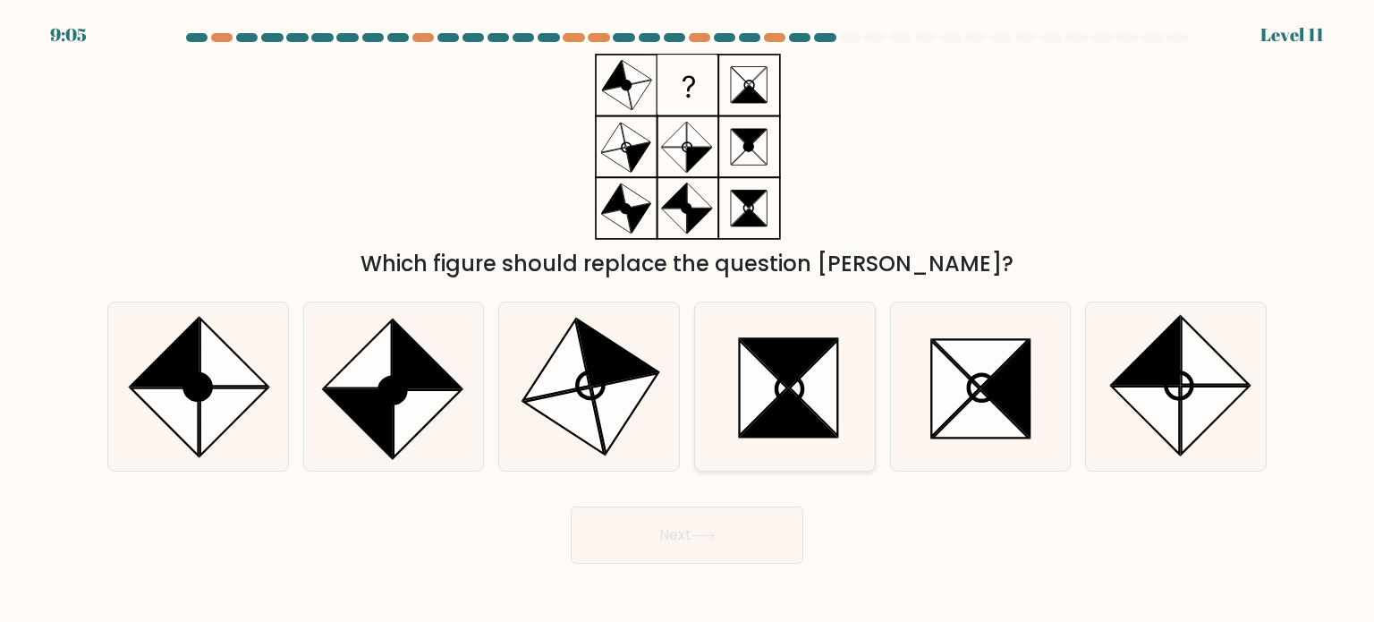
click at [785, 373] on icon at bounding box center [789, 361] width 96 height 47
click at [688, 320] on input "d." at bounding box center [687, 315] width 1 height 9
radio input "true"
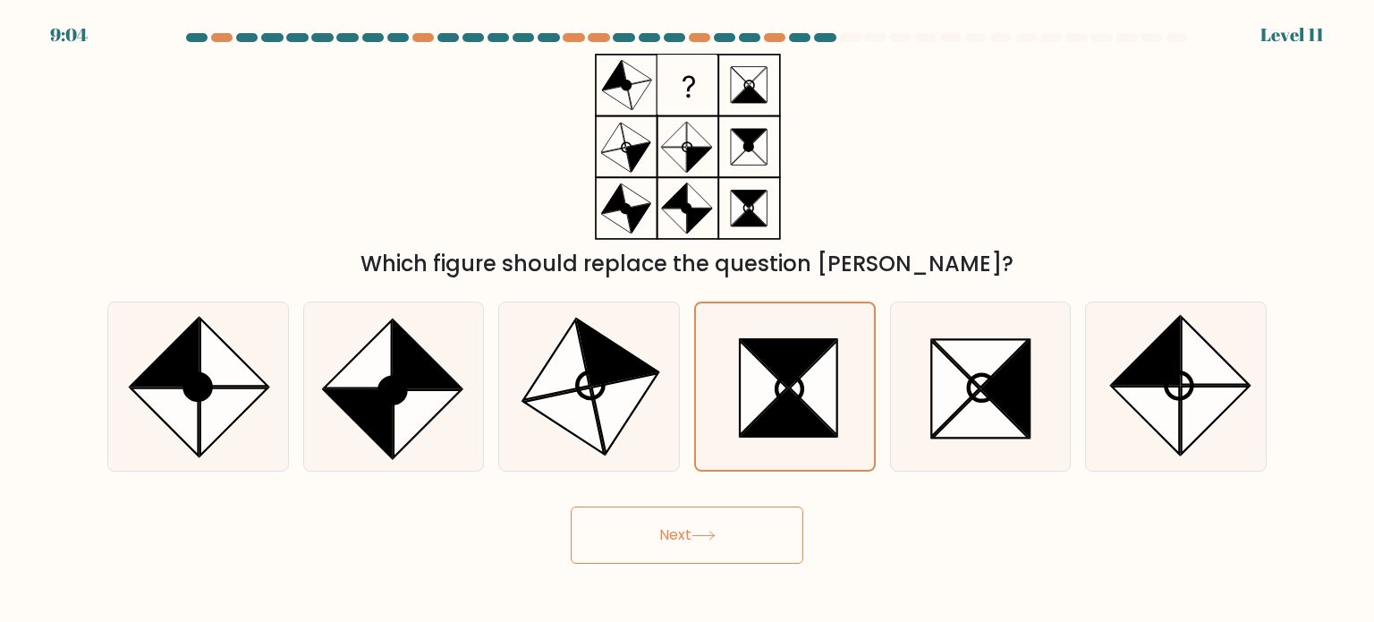
click at [736, 536] on button "Next" at bounding box center [687, 534] width 233 height 57
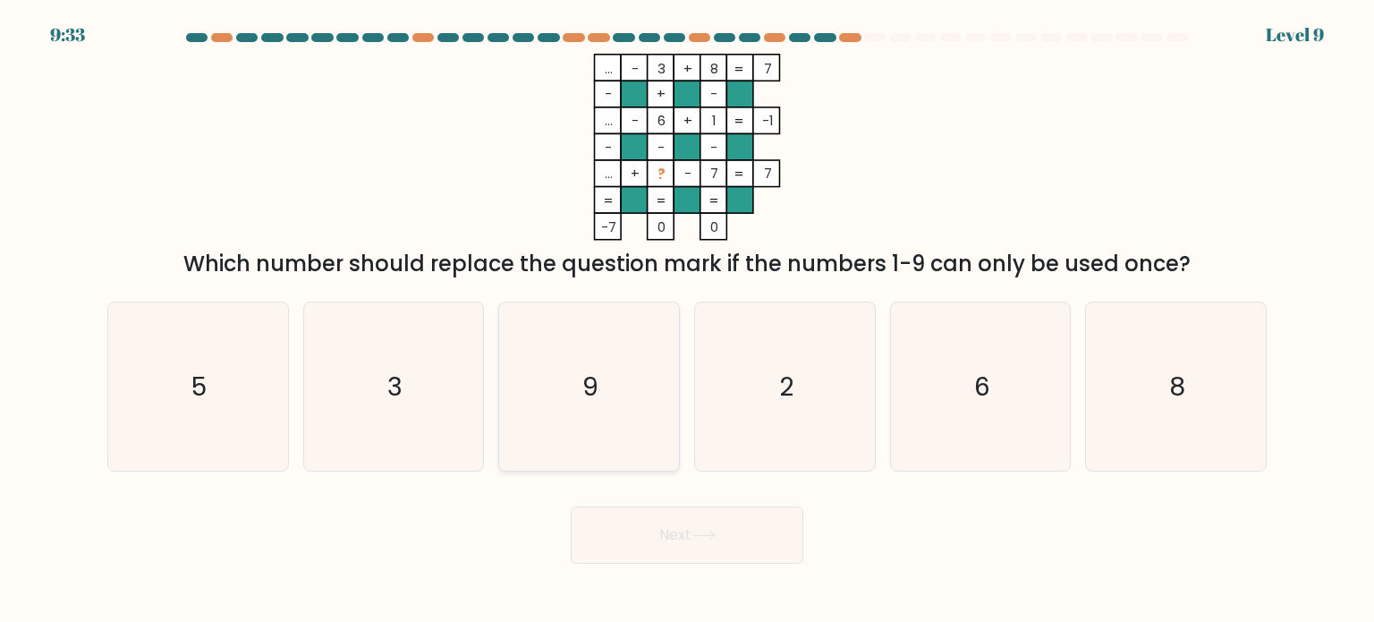
click at [555, 416] on icon "9" at bounding box center [589, 386] width 168 height 168
click at [687, 320] on input "c. 9" at bounding box center [687, 315] width 1 height 9
radio input "true"
click at [654, 552] on button "Next" at bounding box center [687, 534] width 233 height 57
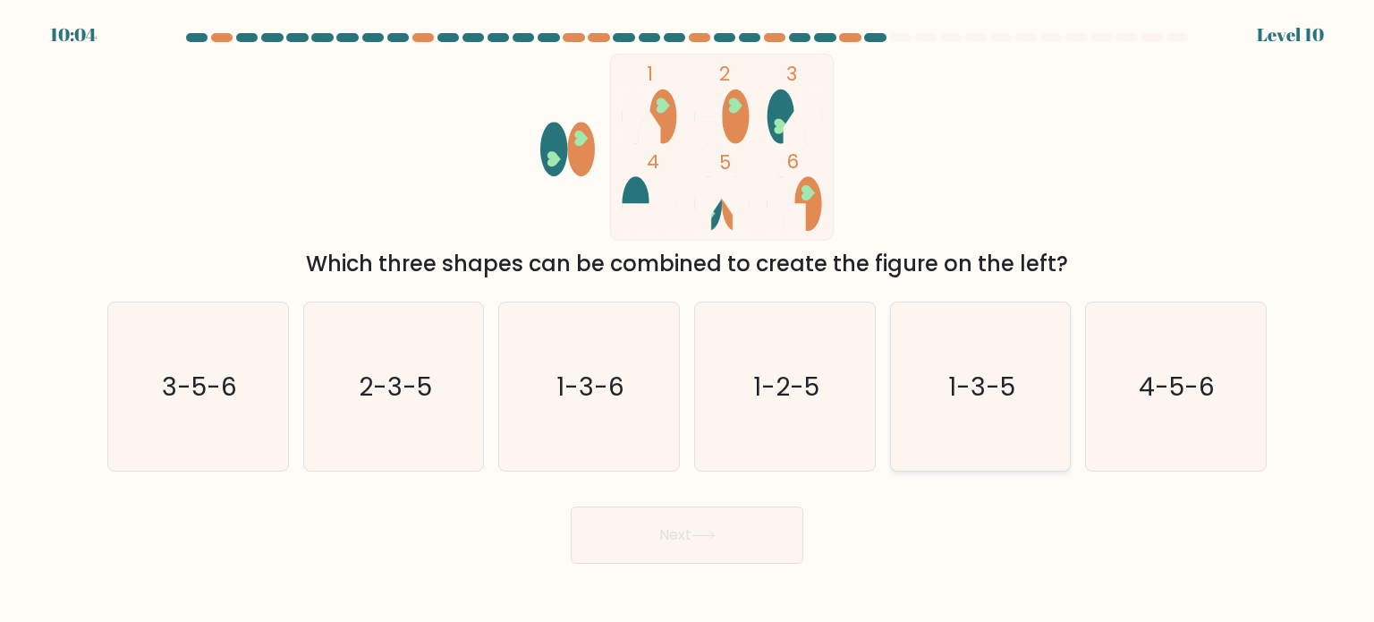
click at [1007, 383] on text "1-3-5" at bounding box center [981, 386] width 67 height 36
click at [688, 320] on input "e. 1-3-5" at bounding box center [687, 315] width 1 height 9
radio input "true"
click at [669, 536] on button "Next" at bounding box center [687, 534] width 233 height 57
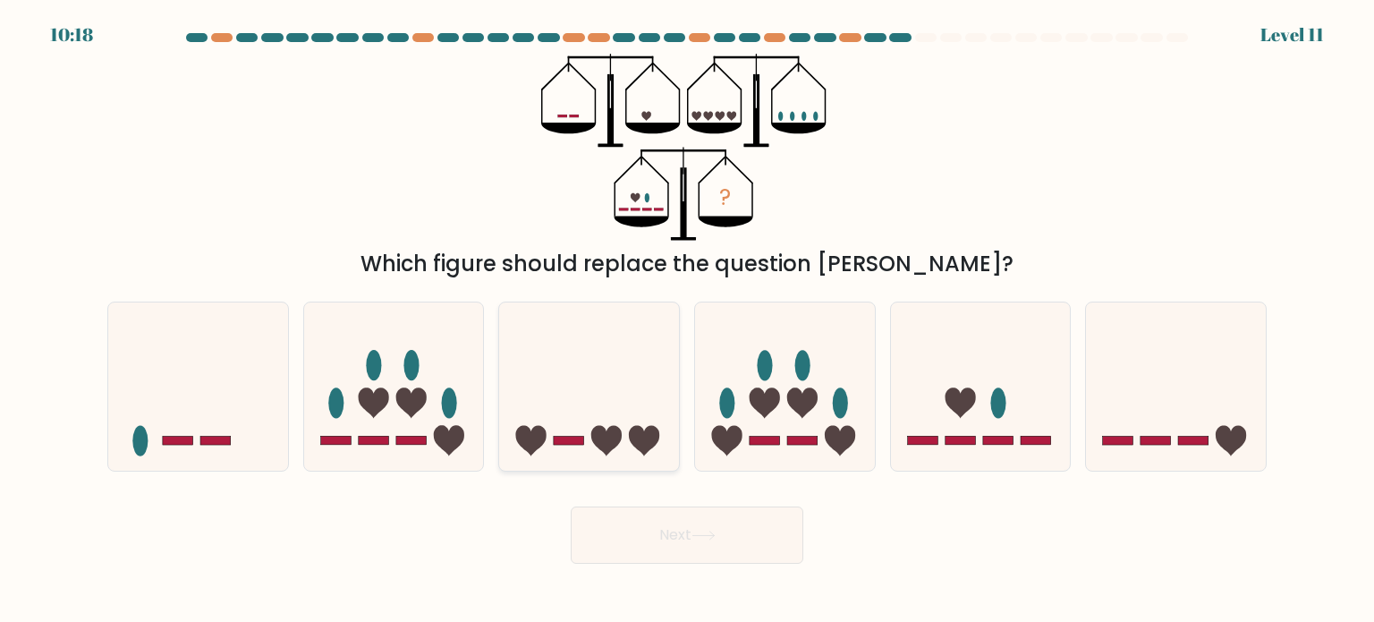
click at [630, 408] on icon at bounding box center [589, 386] width 180 height 149
click at [687, 320] on input "c." at bounding box center [687, 315] width 1 height 9
radio input "true"
click at [705, 540] on button "Next" at bounding box center [687, 534] width 233 height 57
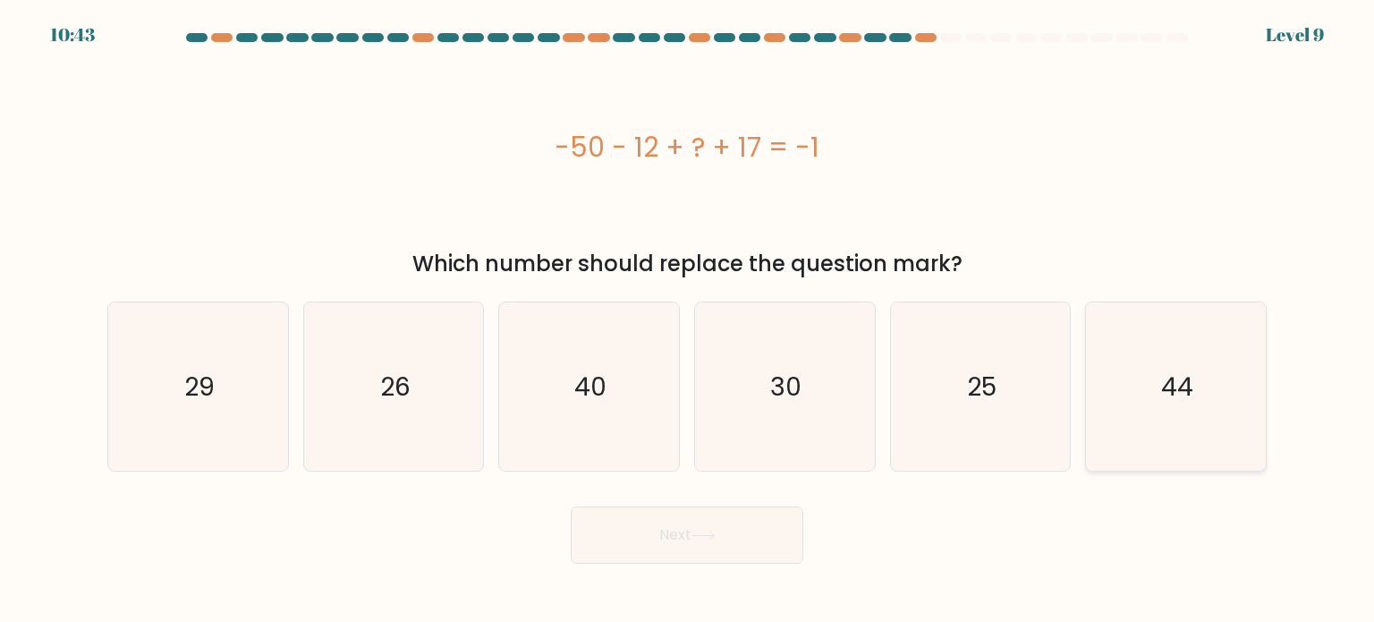
click at [1156, 396] on icon "44" at bounding box center [1176, 386] width 168 height 168
click at [688, 320] on input "f. 44" at bounding box center [687, 315] width 1 height 9
radio input "true"
click at [696, 540] on button "Next" at bounding box center [687, 534] width 233 height 57
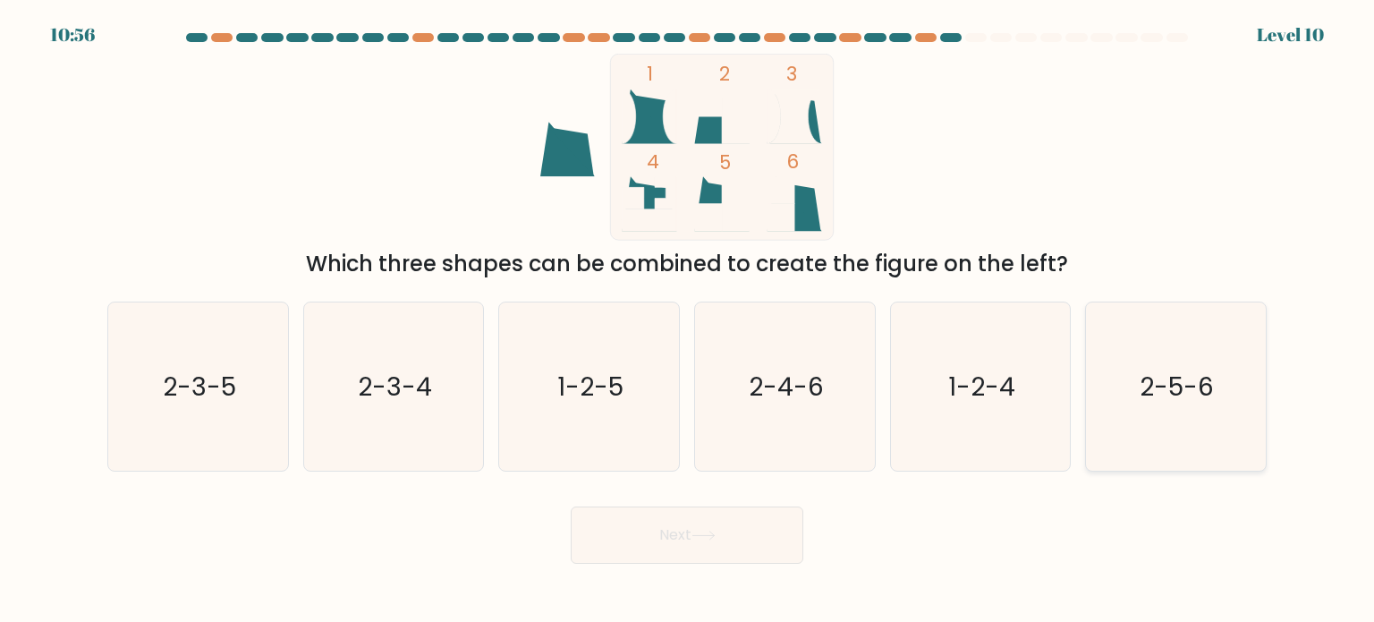
click at [1235, 344] on icon "2-5-6" at bounding box center [1176, 386] width 168 height 168
click at [688, 320] on input "f. 2-5-6" at bounding box center [687, 315] width 1 height 9
radio input "true"
click at [791, 546] on button "Next" at bounding box center [687, 534] width 233 height 57
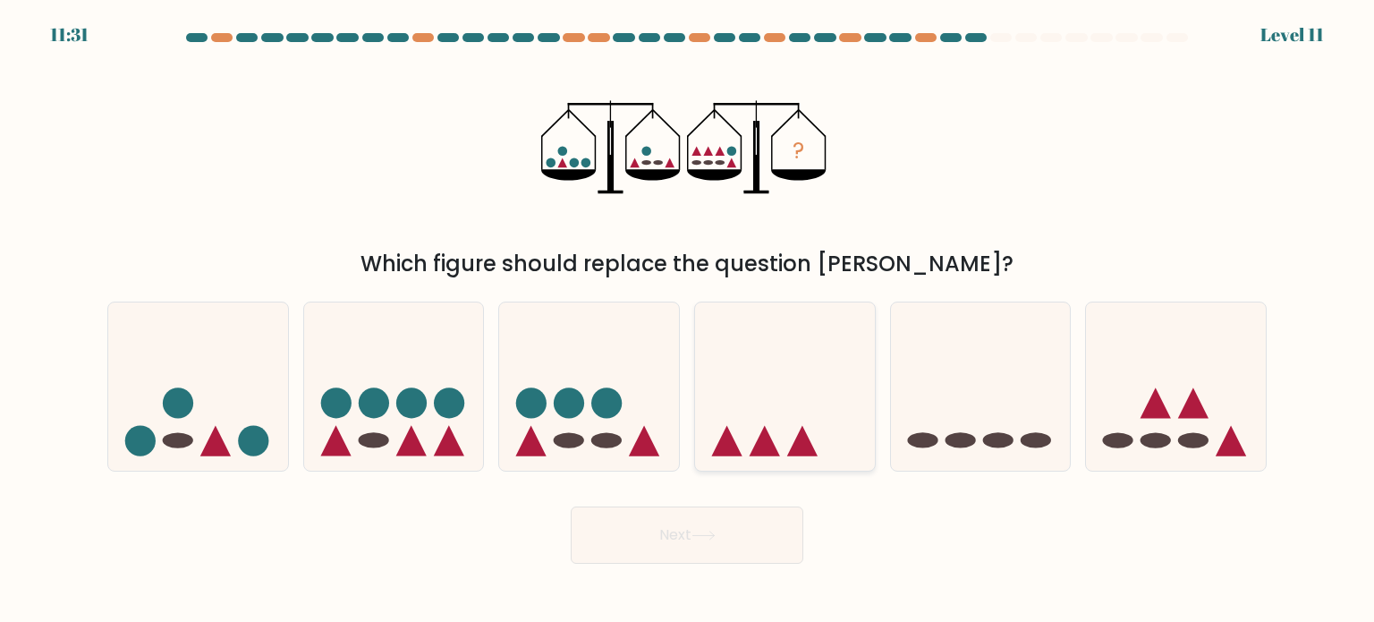
click at [794, 353] on icon at bounding box center [785, 386] width 180 height 149
click at [688, 320] on input "d." at bounding box center [687, 315] width 1 height 9
radio input "true"
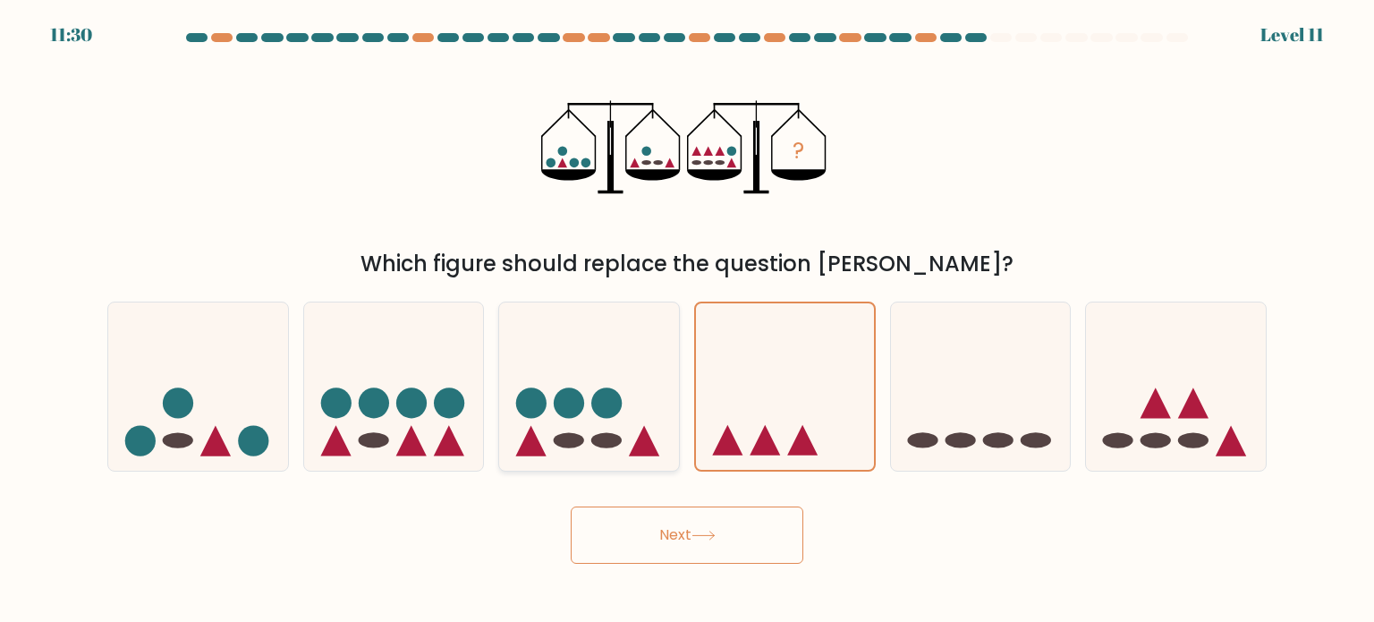
click at [617, 410] on circle at bounding box center [607, 402] width 30 height 30
click at [687, 320] on input "c." at bounding box center [687, 315] width 1 height 9
radio input "true"
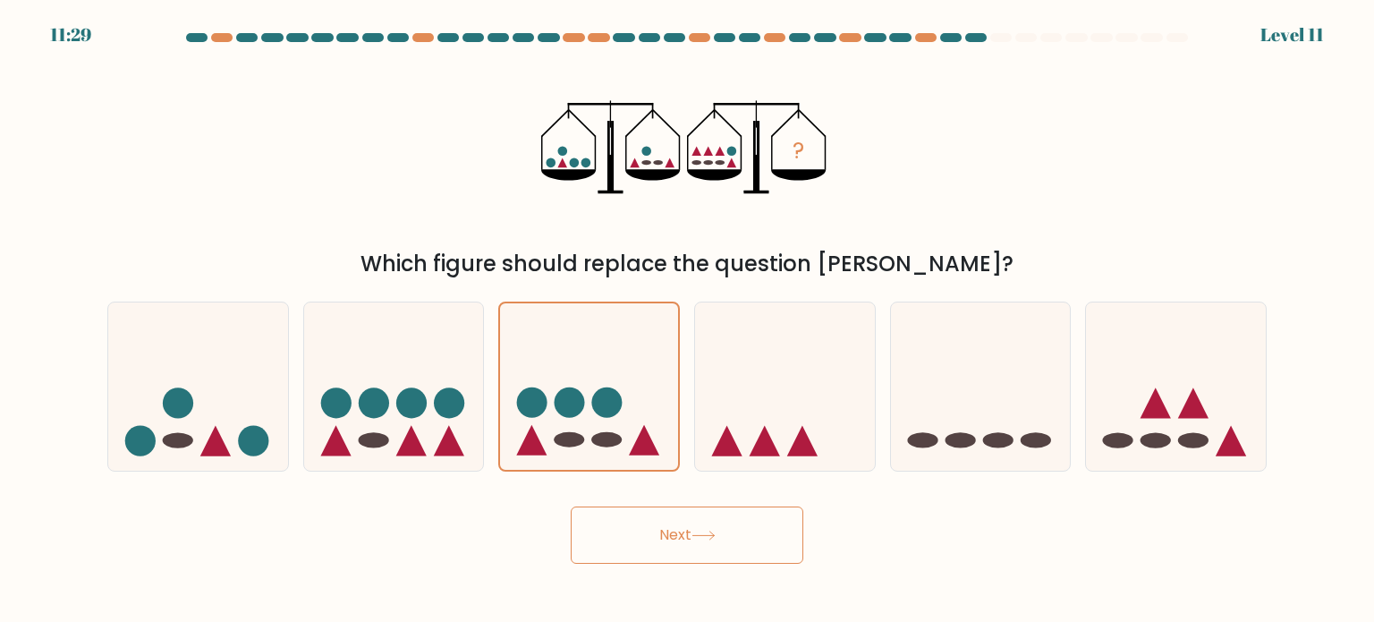
click at [659, 539] on button "Next" at bounding box center [687, 534] width 233 height 57
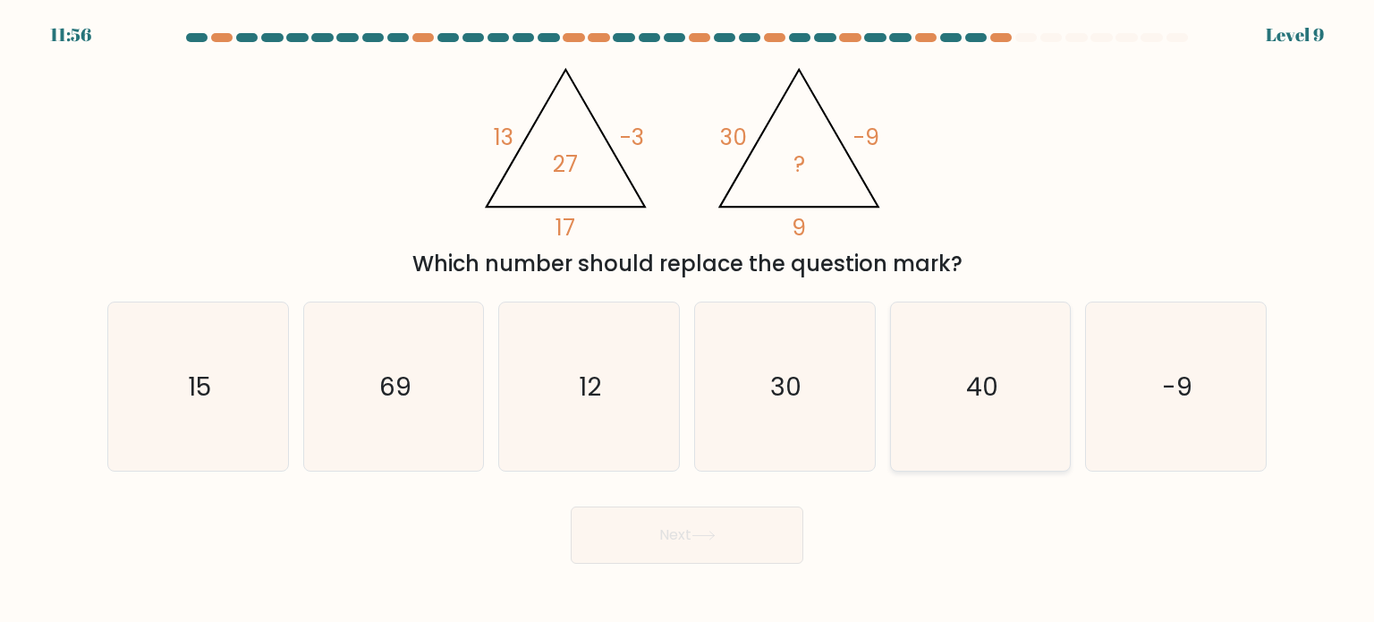
click at [913, 382] on icon "40" at bounding box center [980, 386] width 168 height 168
click at [688, 320] on input "e. 40" at bounding box center [687, 315] width 1 height 9
radio input "true"
click at [747, 537] on button "Next" at bounding box center [687, 534] width 233 height 57
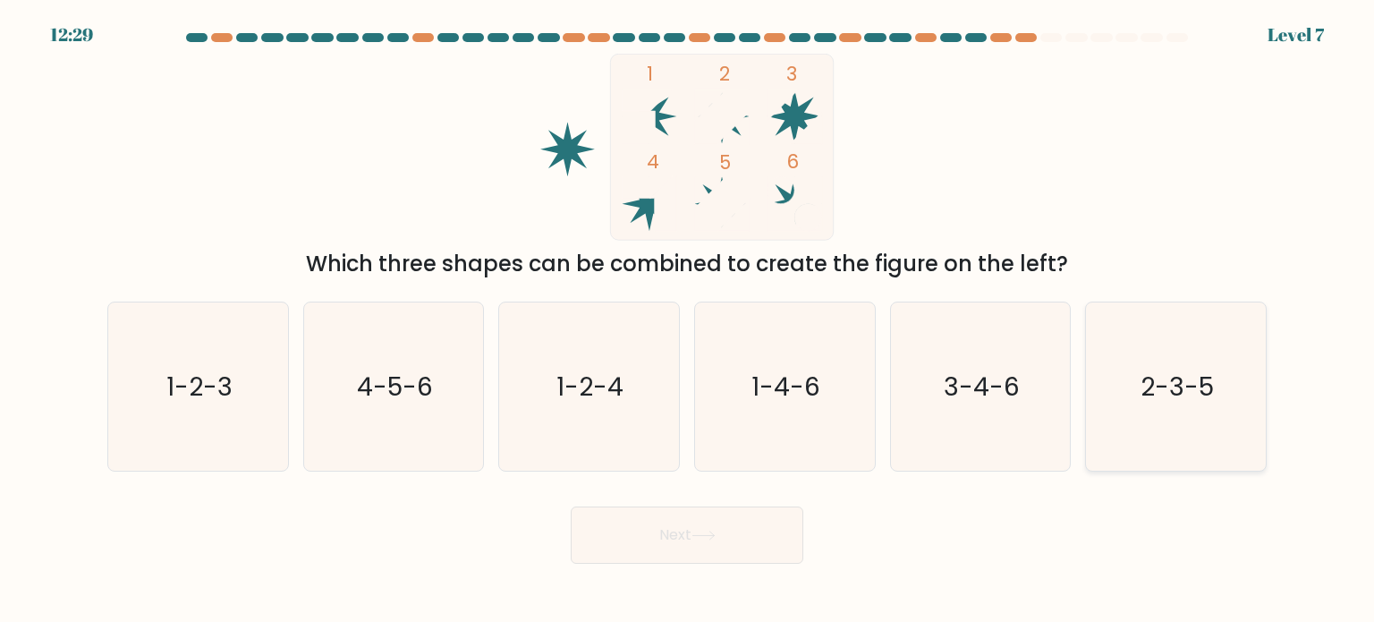
click at [1165, 389] on text "2-3-5" at bounding box center [1177, 386] width 73 height 36
click at [688, 320] on input "f. 2-3-5" at bounding box center [687, 315] width 1 height 9
radio input "true"
click at [744, 536] on button "Next" at bounding box center [687, 534] width 233 height 57
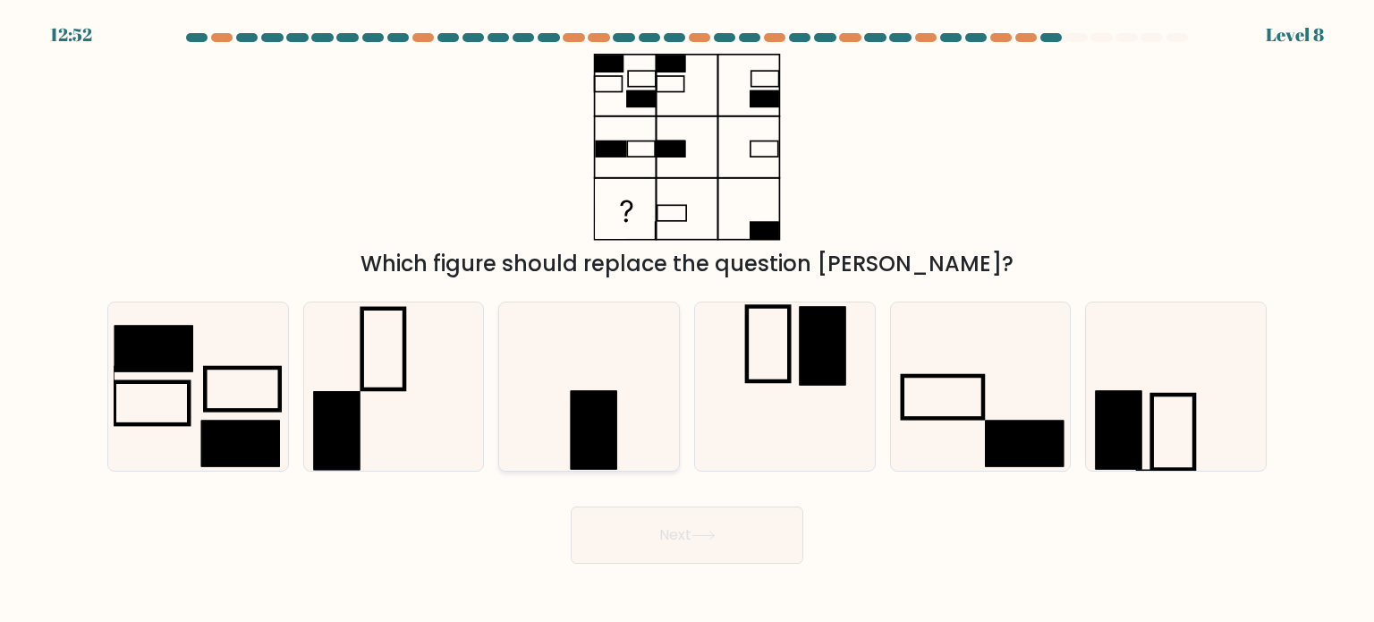
click at [620, 395] on icon at bounding box center [589, 386] width 168 height 168
click at [687, 320] on input "c." at bounding box center [687, 315] width 1 height 9
radio input "true"
click at [726, 548] on button "Next" at bounding box center [687, 534] width 233 height 57
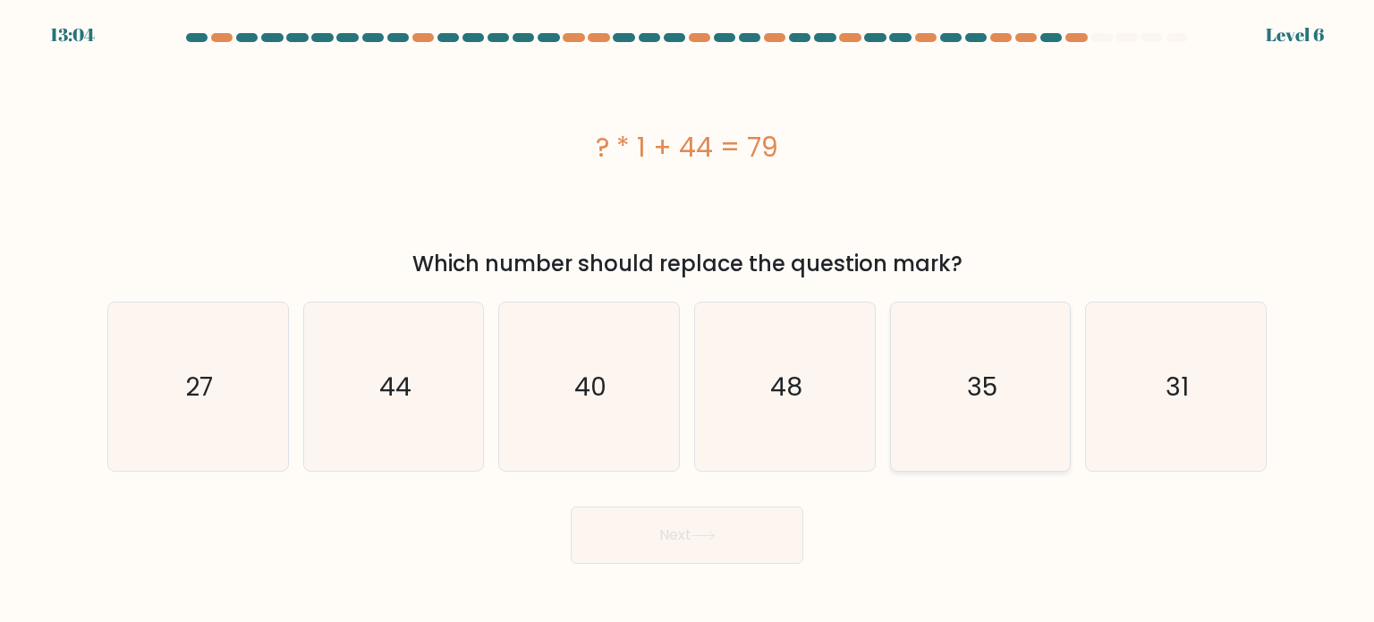
click at [1001, 412] on icon "35" at bounding box center [980, 386] width 168 height 168
click at [688, 320] on input "e. 35" at bounding box center [687, 315] width 1 height 9
radio input "true"
click at [718, 530] on button "Next" at bounding box center [687, 534] width 233 height 57
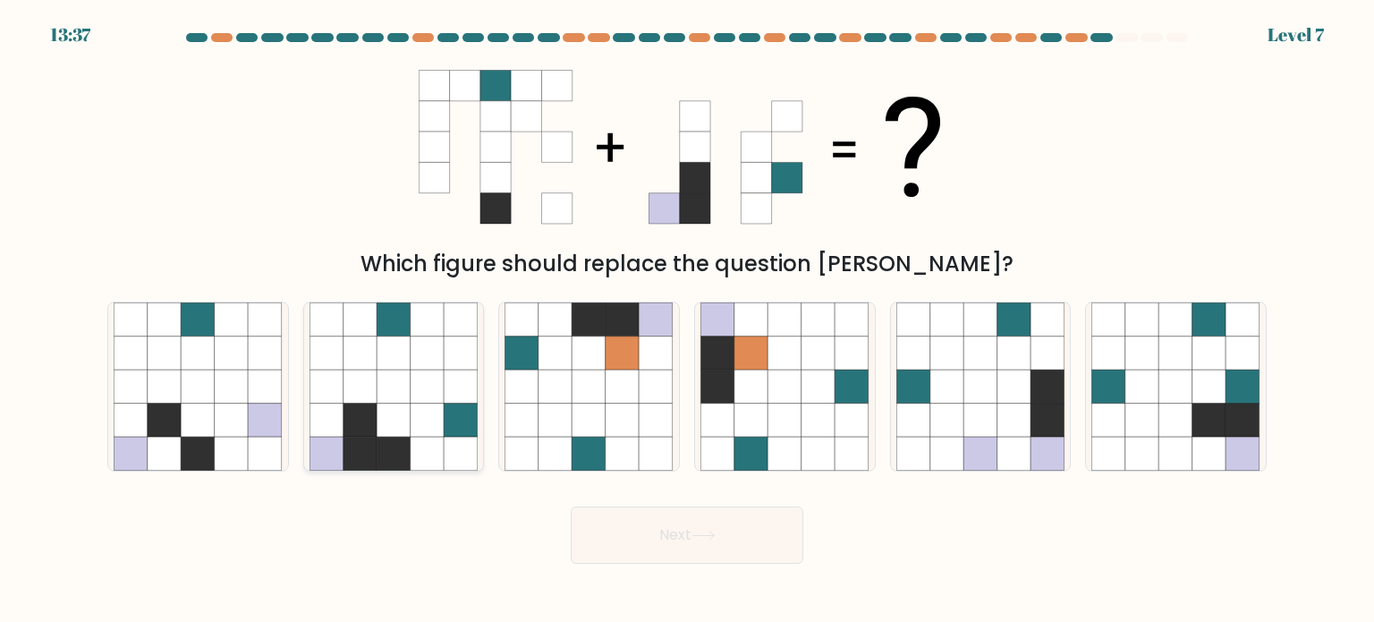
click at [426, 351] on icon at bounding box center [428, 353] width 34 height 34
click at [687, 320] on input "b." at bounding box center [687, 315] width 1 height 9
radio input "true"
click at [688, 530] on button "Next" at bounding box center [687, 534] width 233 height 57
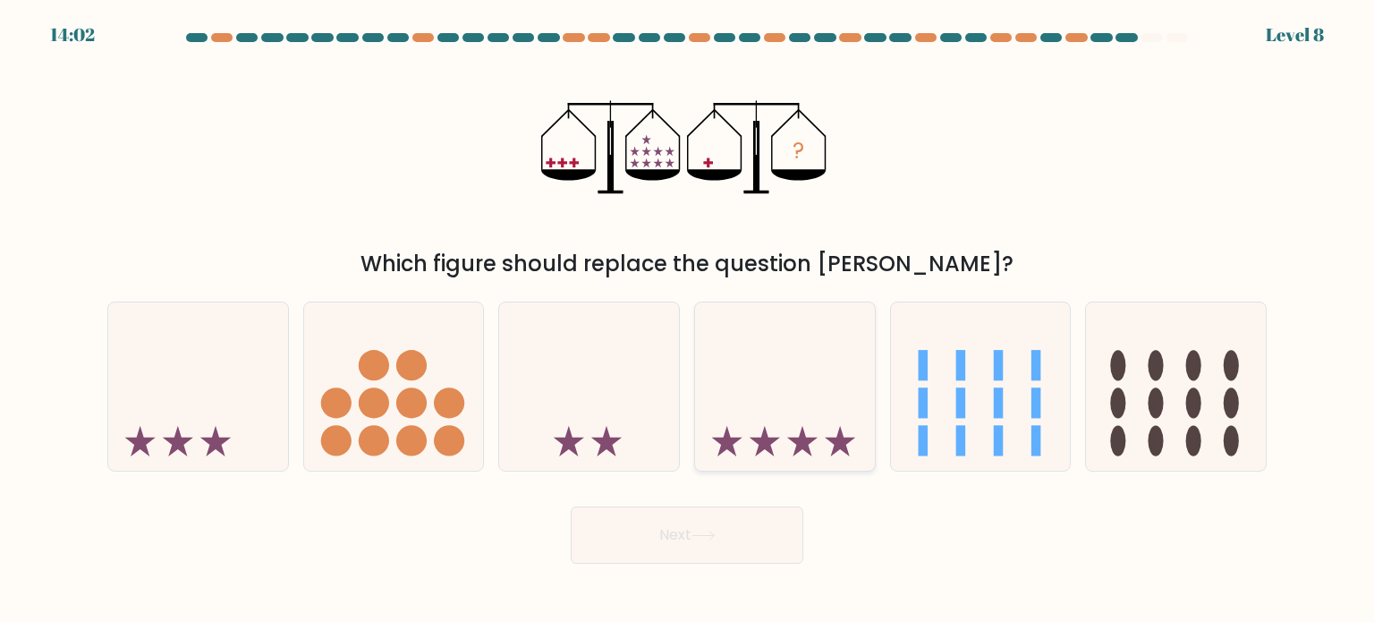
click at [788, 436] on icon at bounding box center [785, 386] width 180 height 149
click at [688, 320] on input "d." at bounding box center [687, 315] width 1 height 9
radio input "true"
click at [212, 429] on icon at bounding box center [198, 386] width 180 height 149
click at [687, 320] on input "a." at bounding box center [687, 315] width 1 height 9
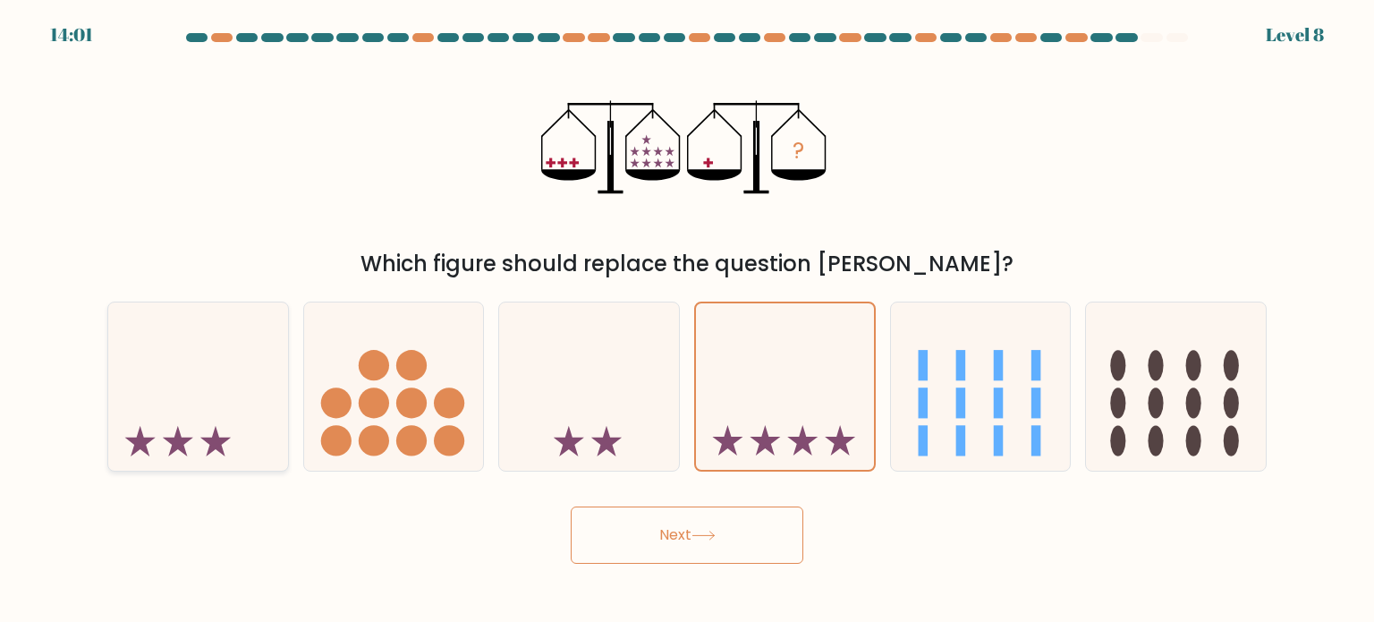
radio input "true"
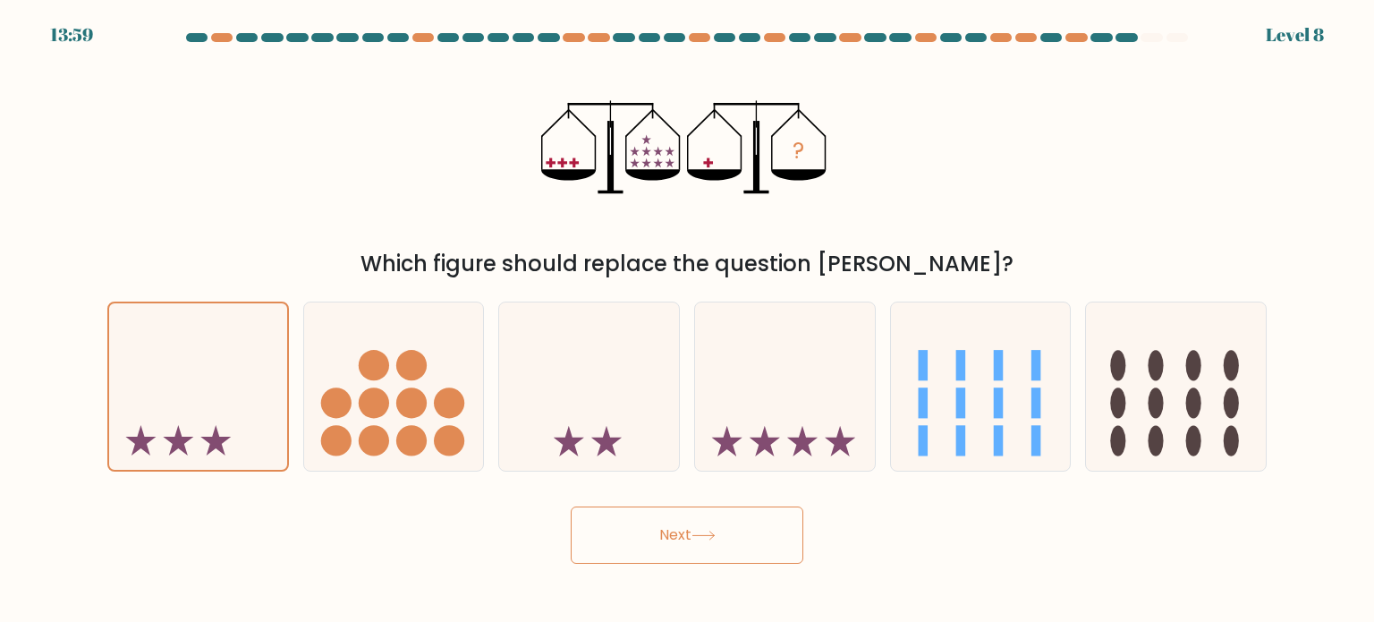
click at [720, 533] on button "Next" at bounding box center [687, 534] width 233 height 57
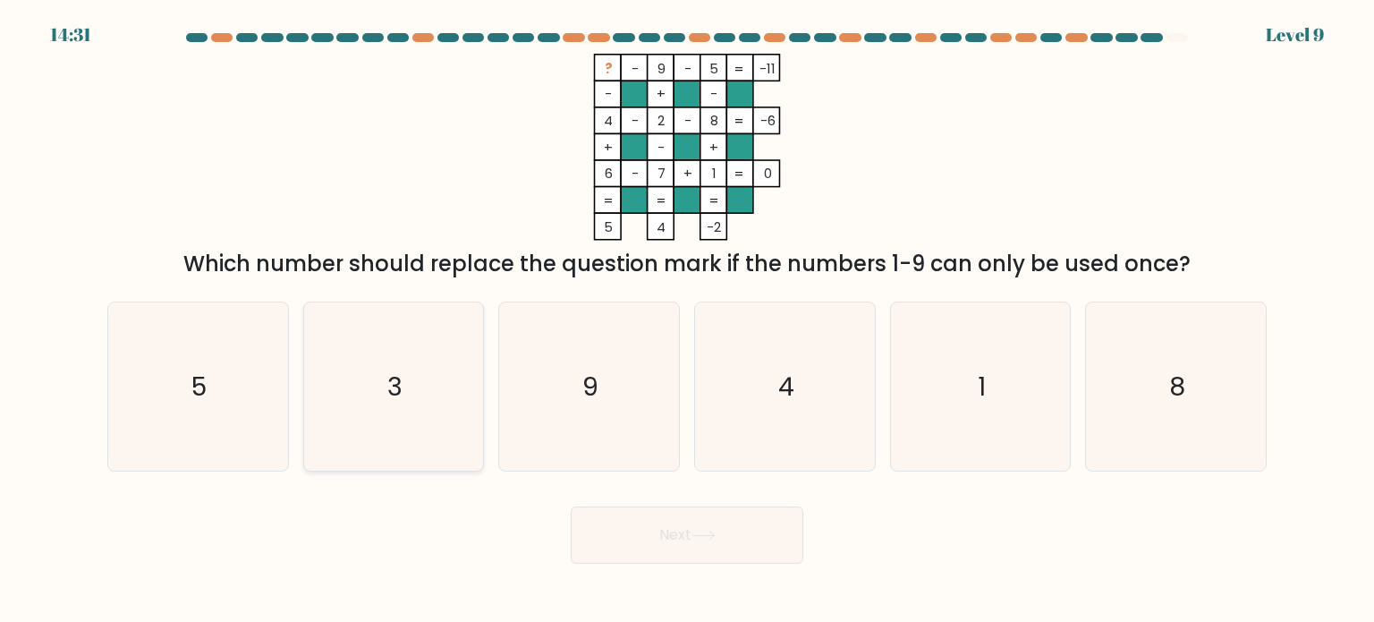
click at [465, 337] on icon "3" at bounding box center [394, 386] width 168 height 168
click at [687, 320] on input "b. 3" at bounding box center [687, 315] width 1 height 9
radio input "true"
click at [619, 529] on button "Next" at bounding box center [687, 534] width 233 height 57
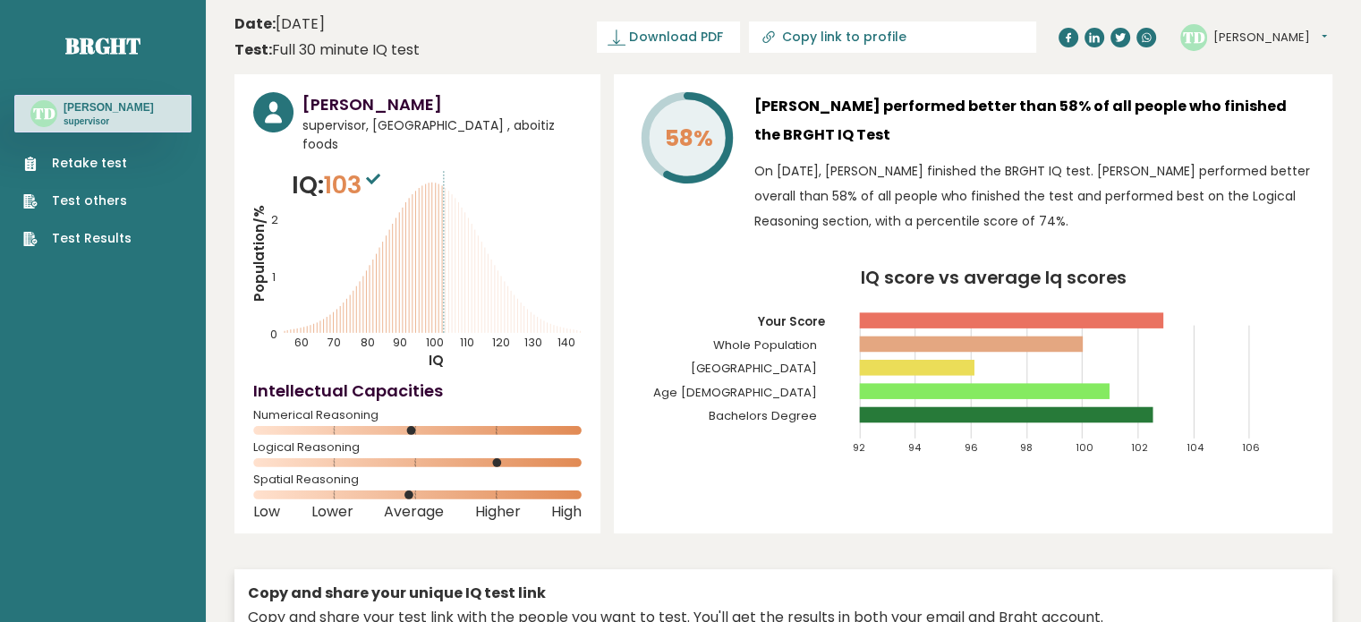
click at [110, 237] on link "Test Results" at bounding box center [77, 238] width 108 height 19
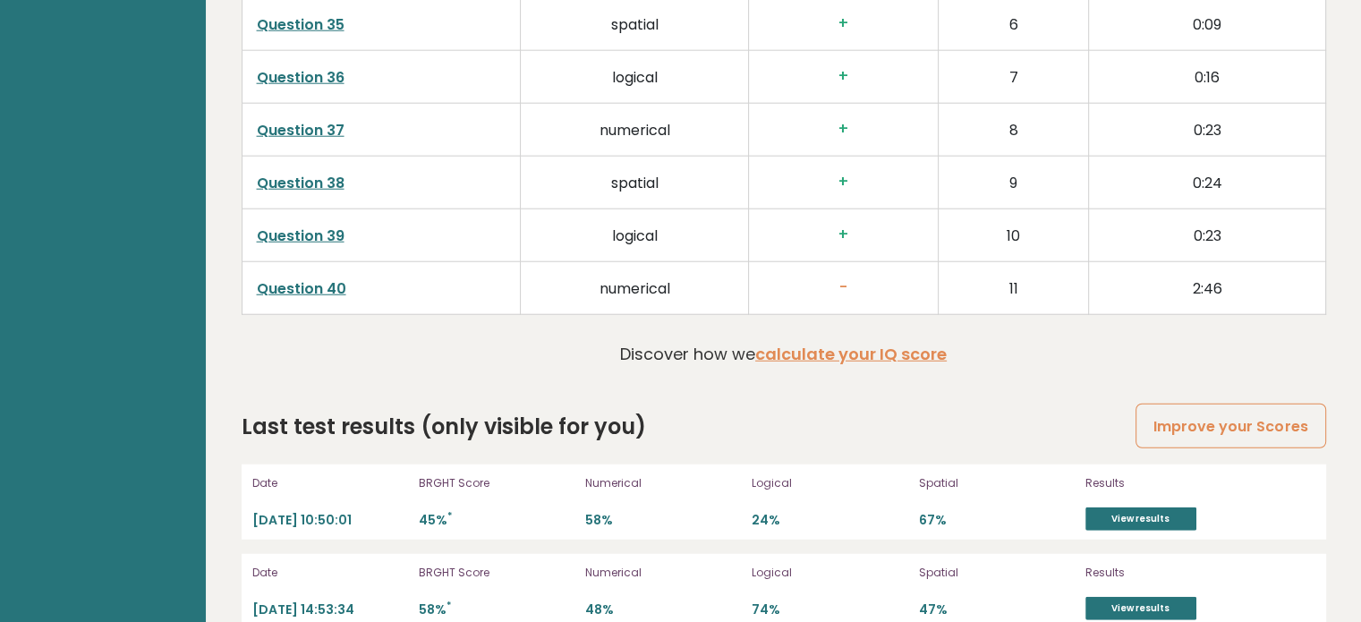
scroll to position [4690, 0]
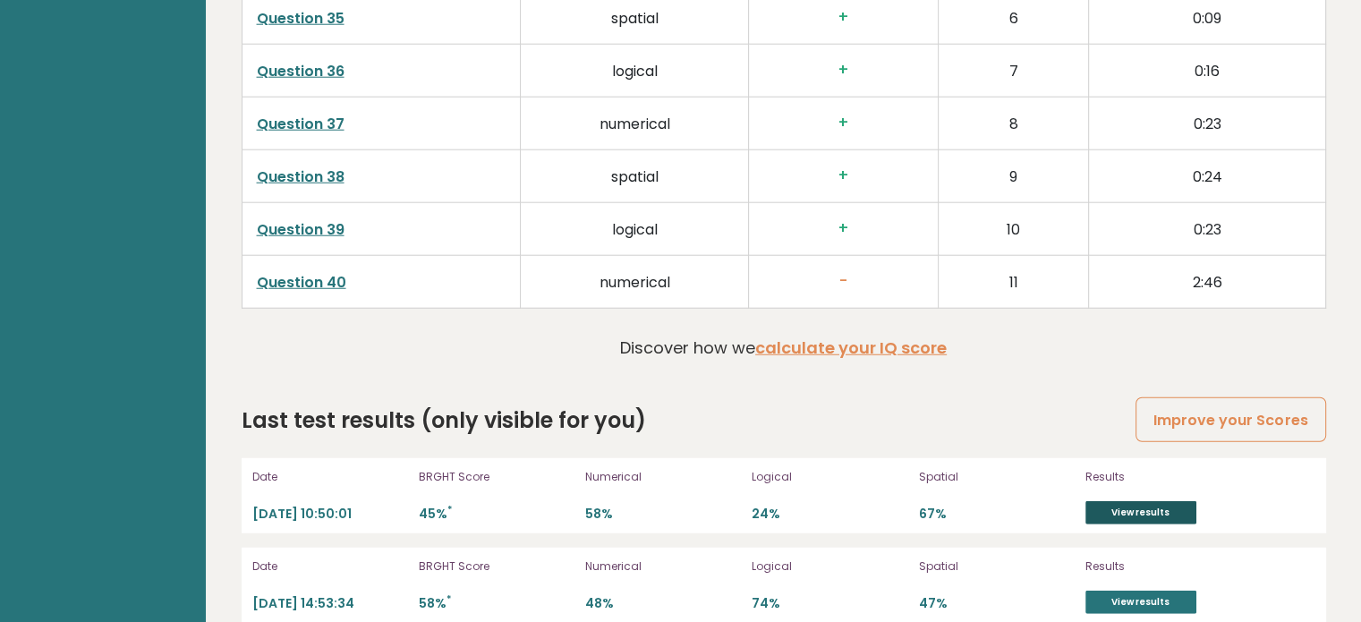
click at [1115, 501] on link "View results" at bounding box center [1140, 512] width 111 height 23
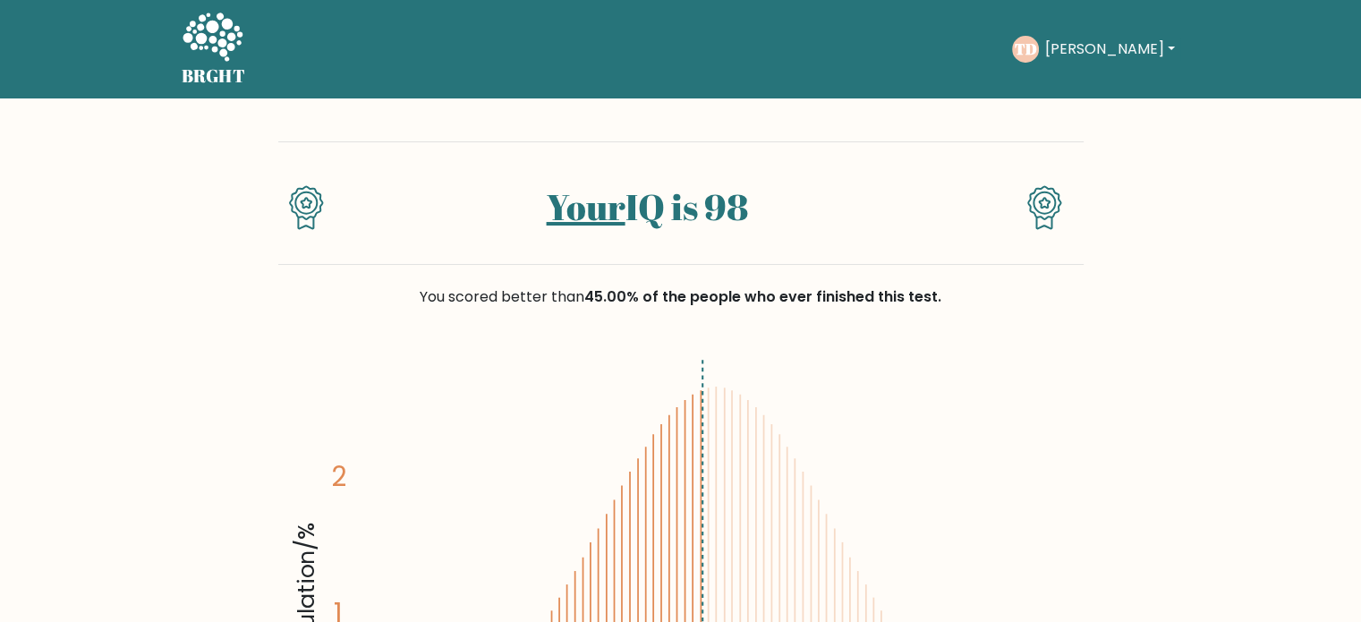
click at [715, 375] on icon "Population/% IQ 0 1 2 60 70 80 90 100 110 120 130 140" at bounding box center [681, 592] width 784 height 483
click at [674, 298] on span "45.00% of the people who ever finished this test." at bounding box center [762, 296] width 357 height 21
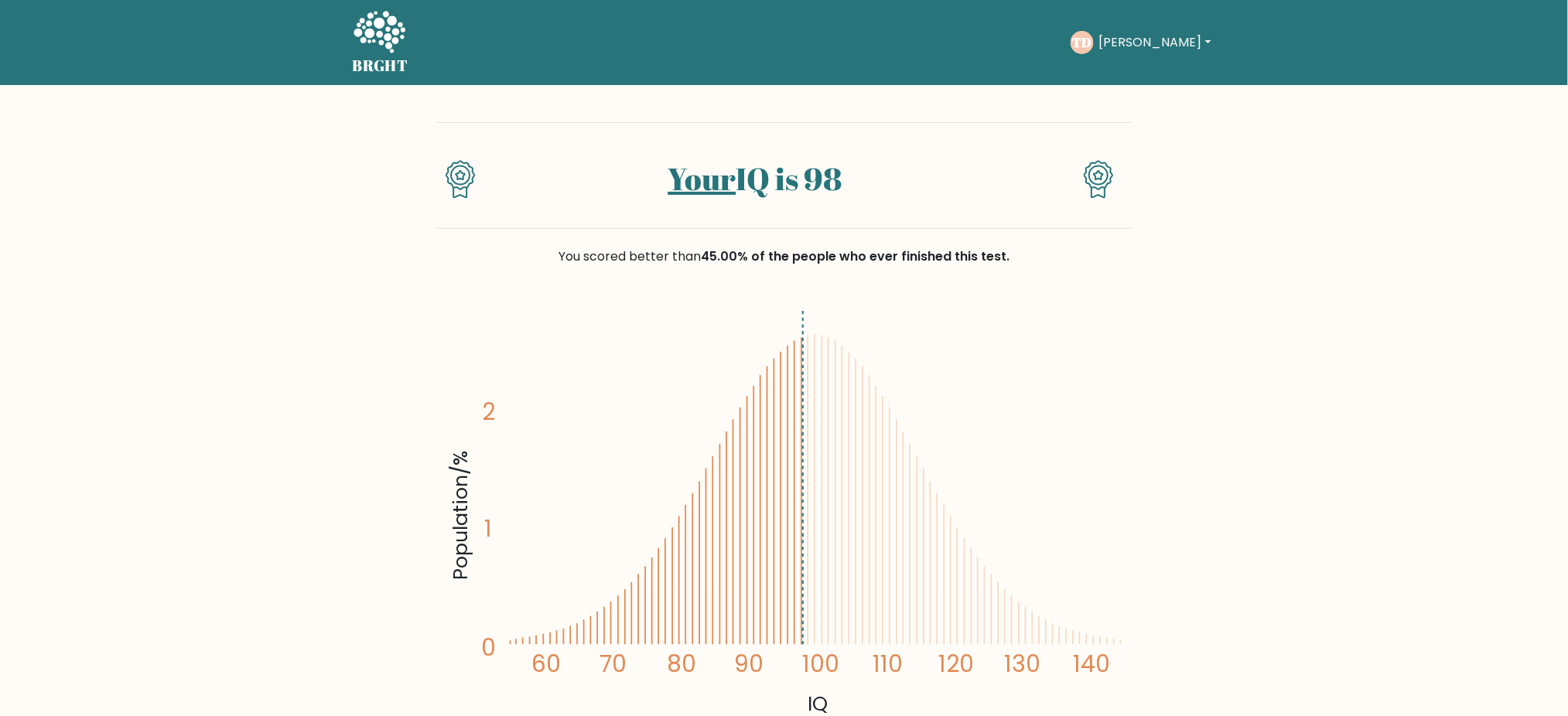
click at [1092, 41] on text "TD" at bounding box center [1082, 42] width 19 height 18
click at [1133, 43] on button "[PERSON_NAME]" at bounding box center [1154, 42] width 121 height 20
click at [1127, 81] on link "Dashboard" at bounding box center [1131, 74] width 122 height 25
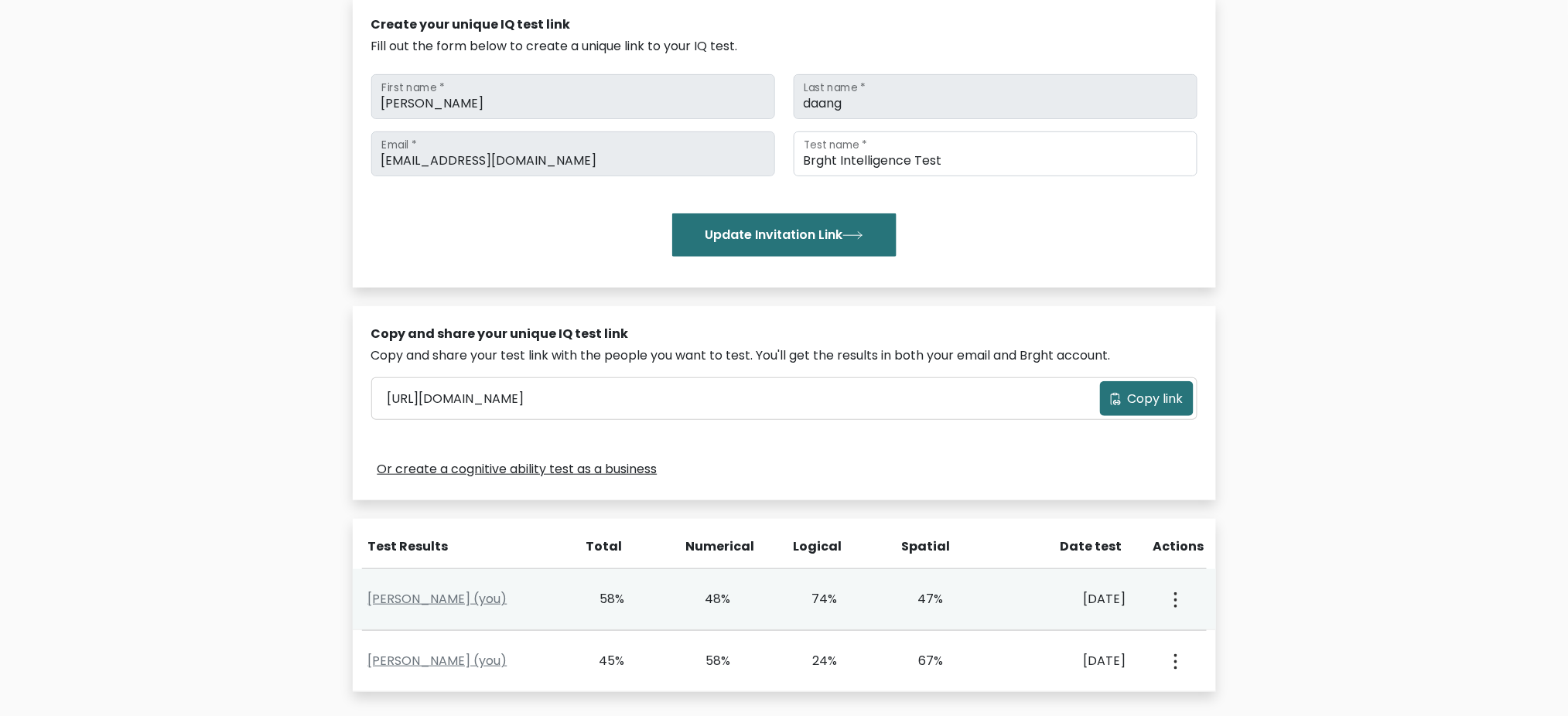
scroll to position [310, 0]
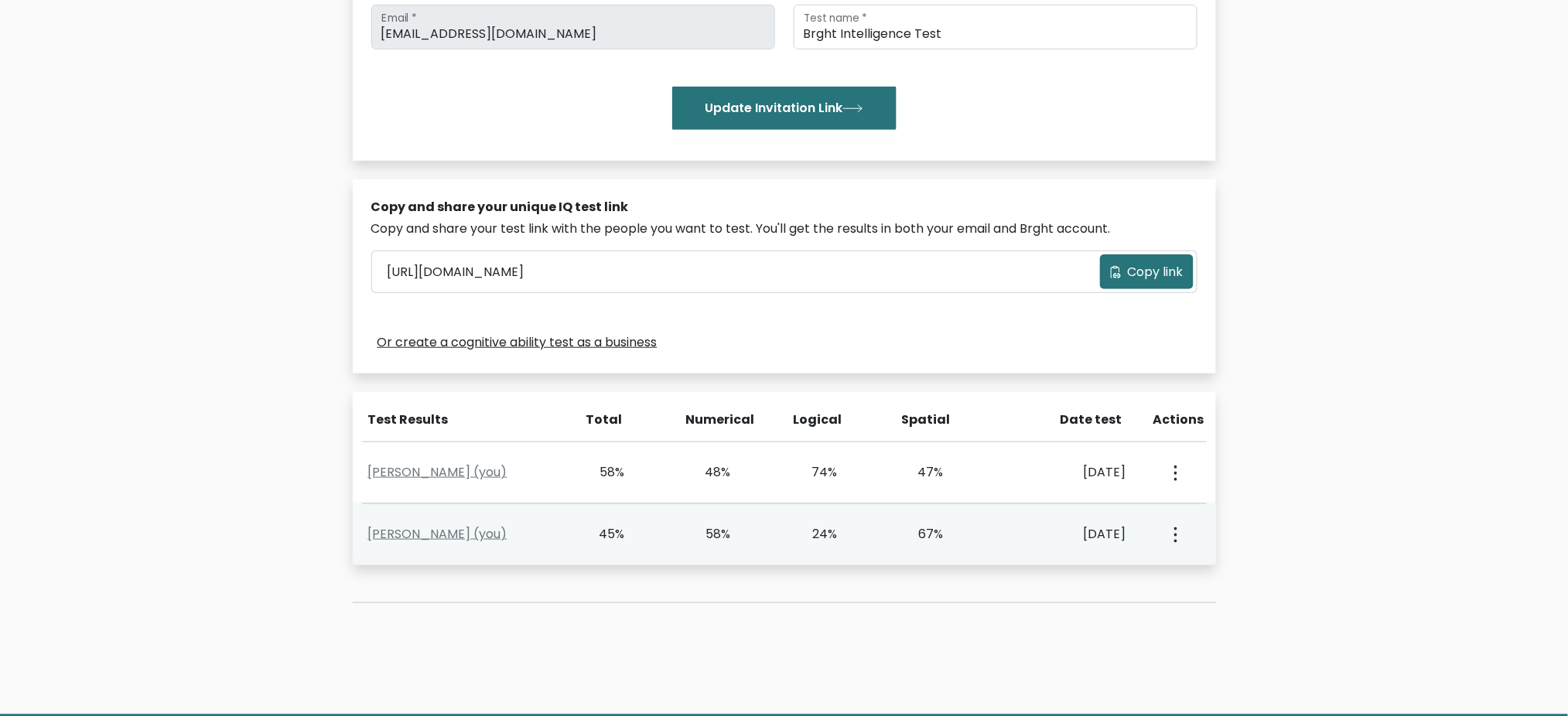
click at [1178, 540] on button "button" at bounding box center [1174, 534] width 12 height 48
click at [1189, 582] on link "View Profile" at bounding box center [1228, 579] width 122 height 25
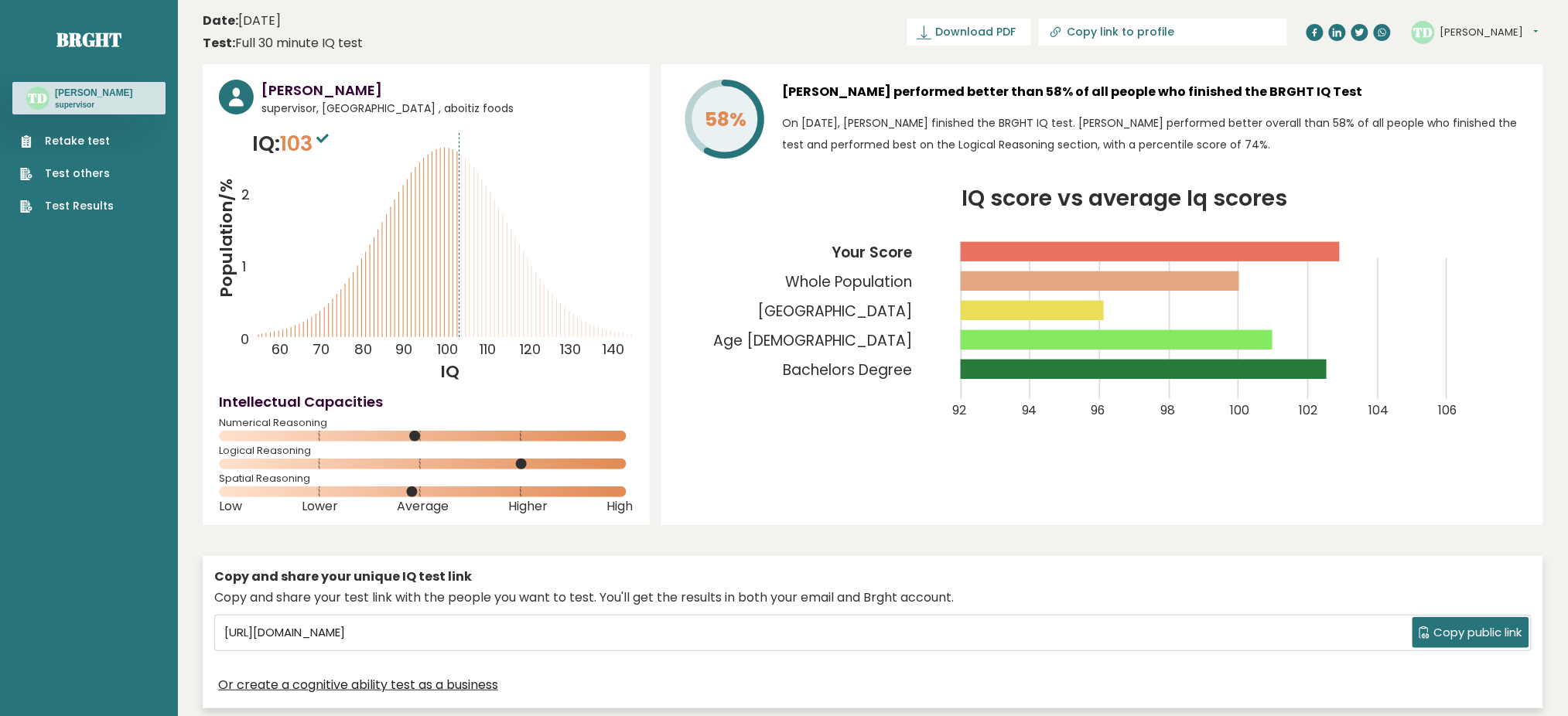
click at [80, 203] on link "Test Results" at bounding box center [67, 206] width 93 height 16
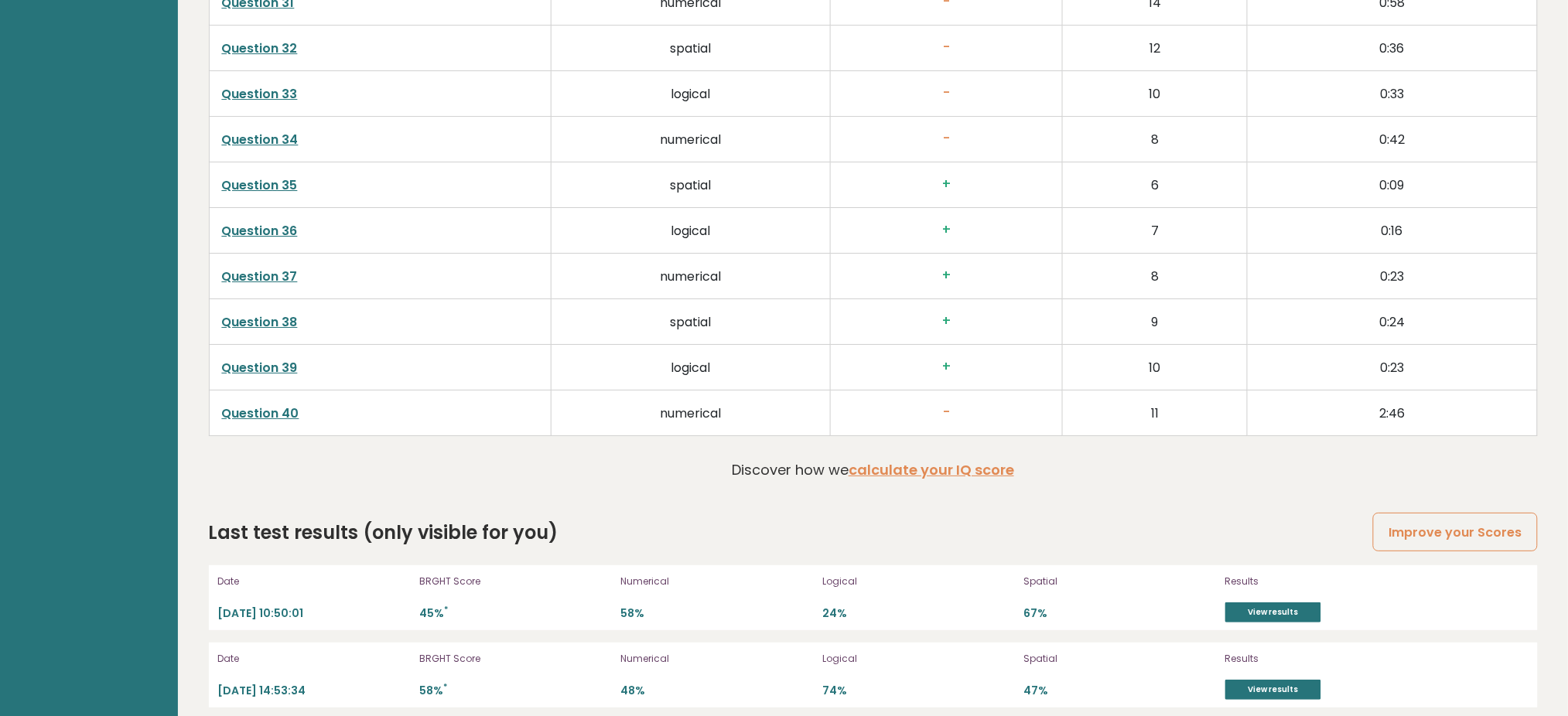
scroll to position [4074, 0]
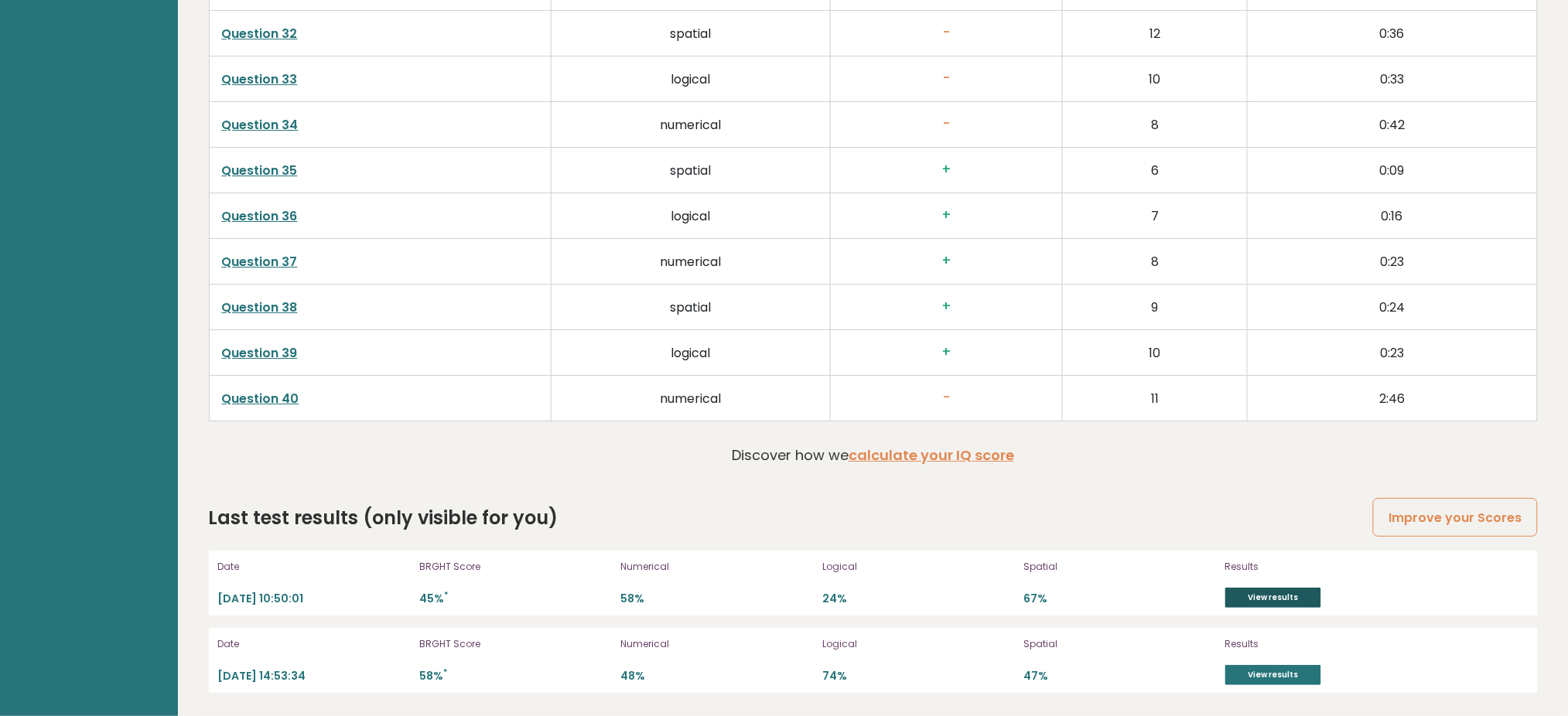
click at [1274, 599] on link "View results" at bounding box center [1272, 598] width 96 height 20
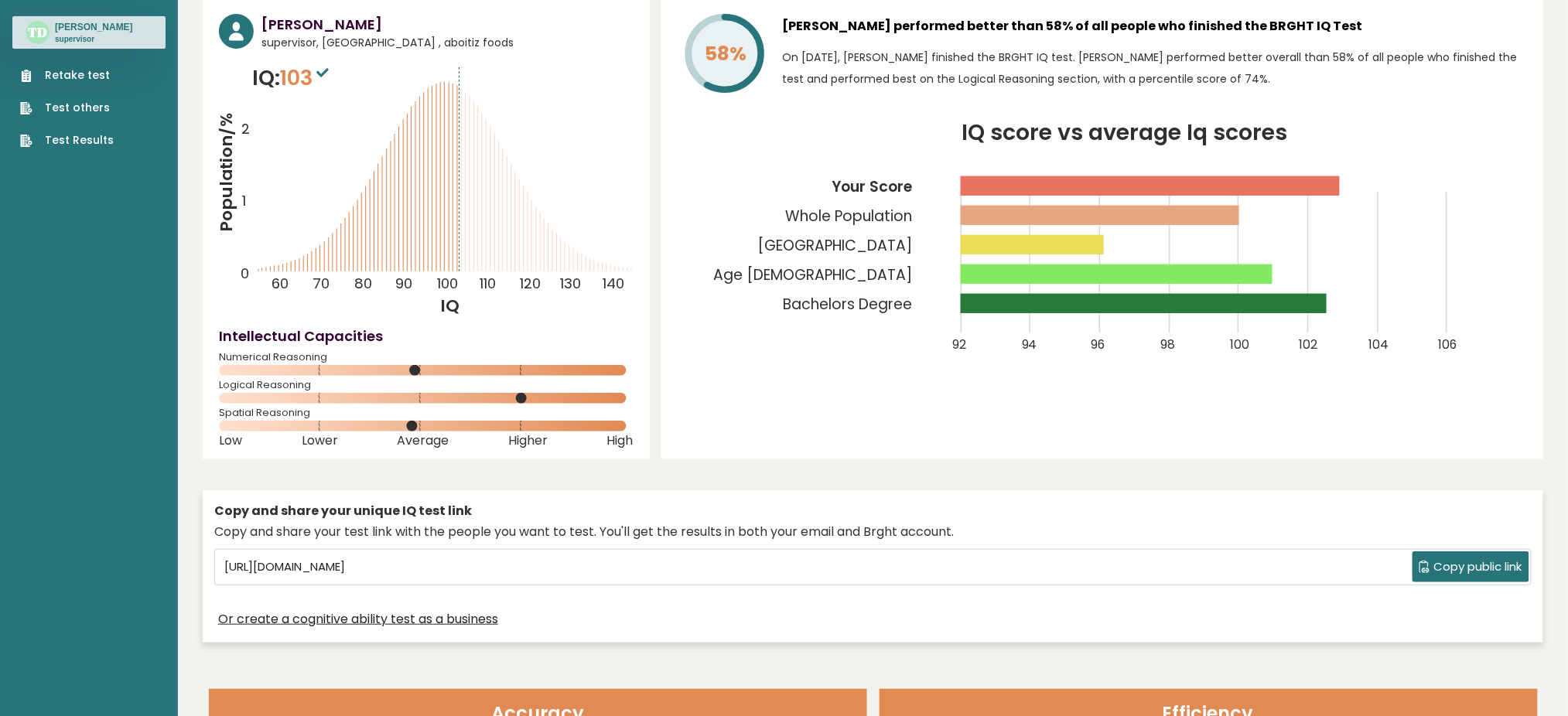
scroll to position [0, 0]
